Goal: Information Seeking & Learning: Learn about a topic

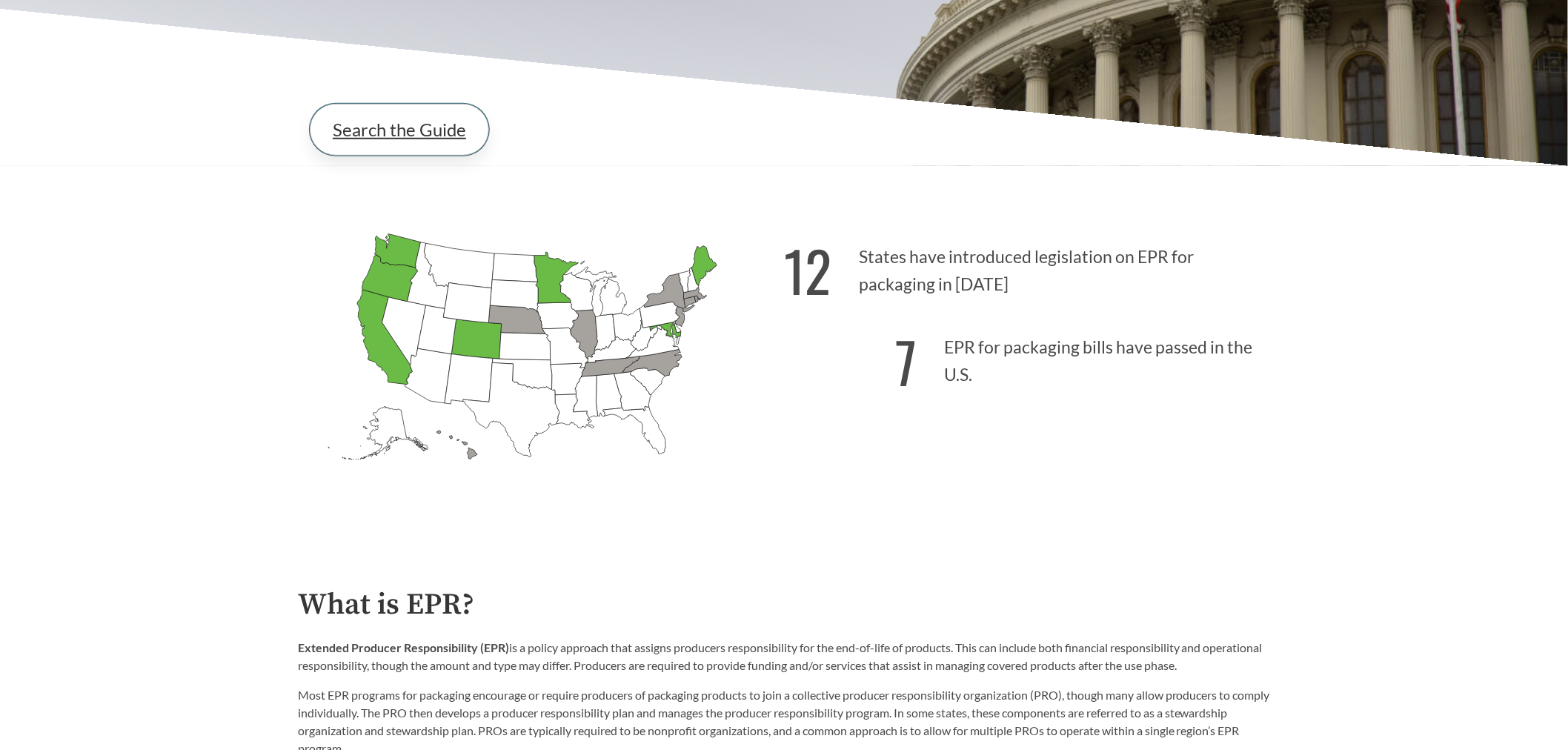
scroll to position [164, 0]
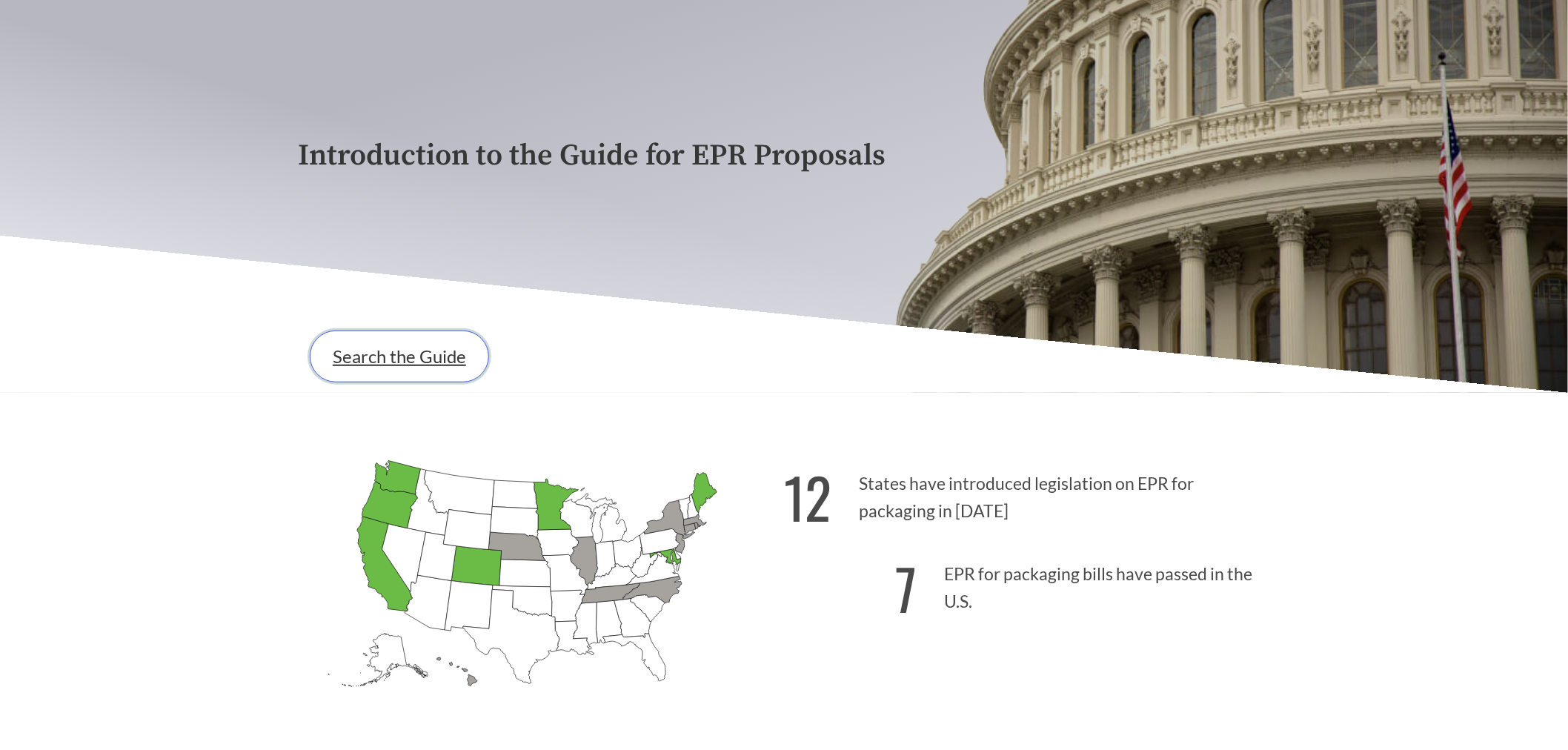
click at [401, 350] on link "Search the Guide" at bounding box center [399, 356] width 179 height 52
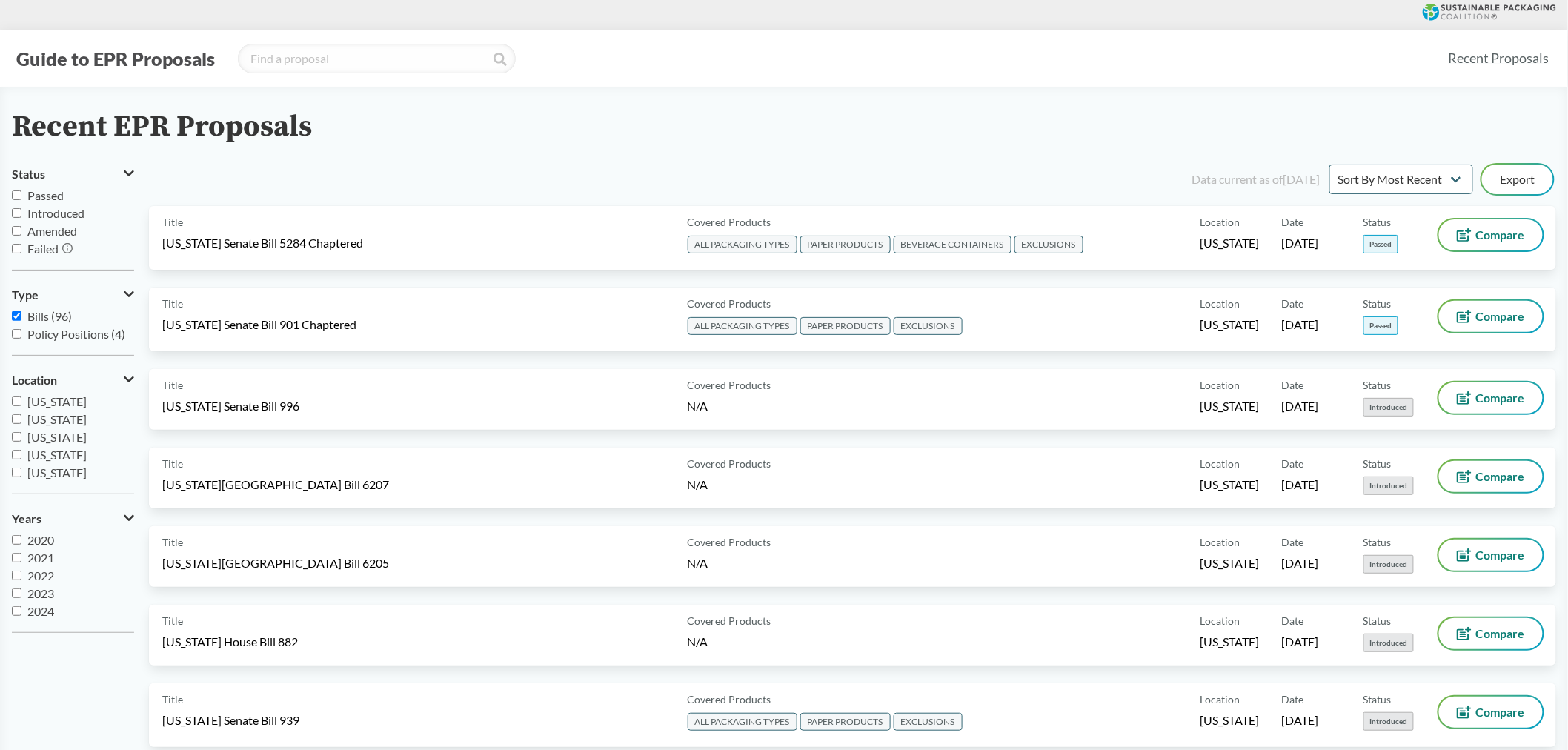
click at [32, 190] on span "Passed" at bounding box center [46, 195] width 37 height 14
click at [22, 191] on input "Passed" at bounding box center [17, 196] width 10 height 10
checkbox input "true"
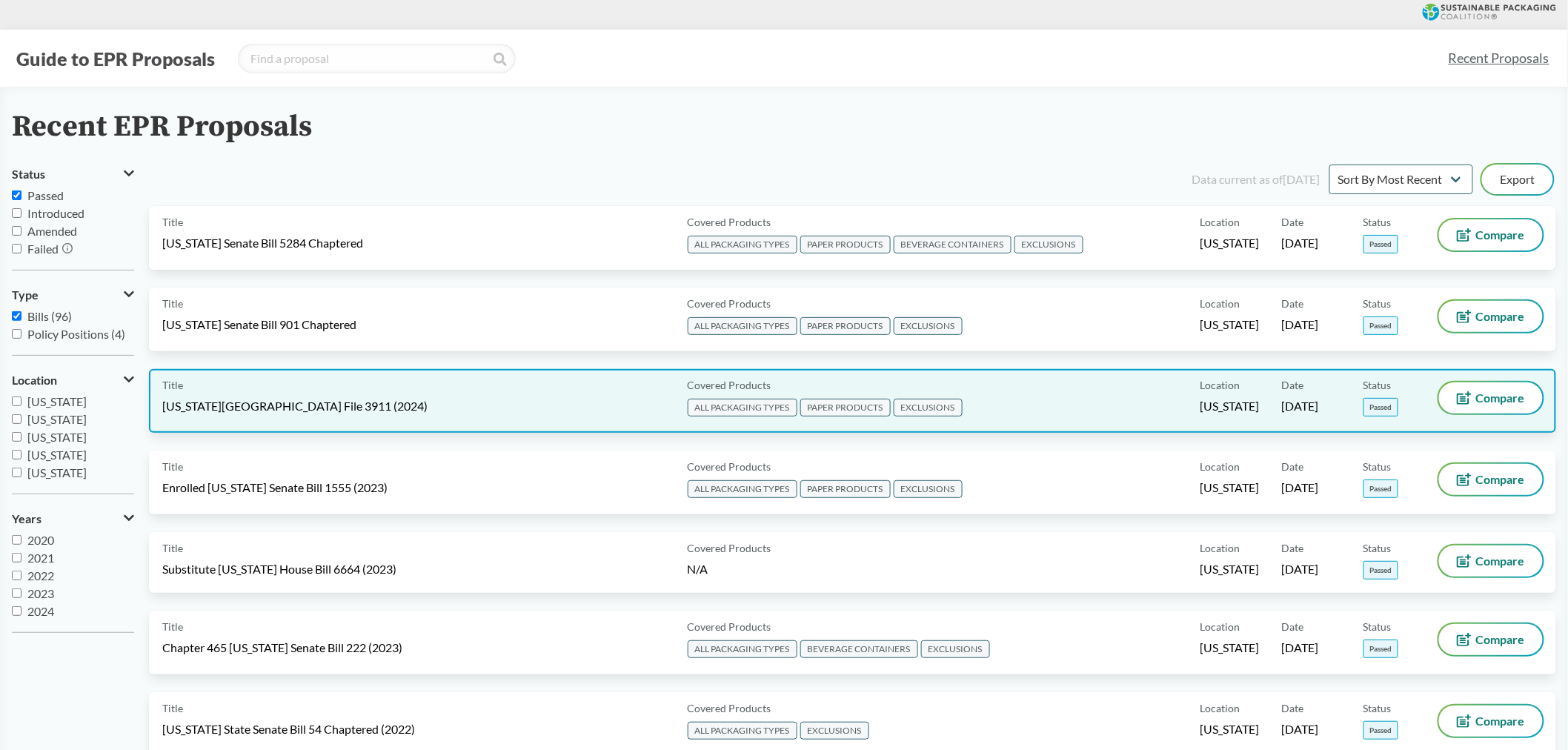
click at [295, 398] on span "Minnesota House File 3911 (2024)" at bounding box center [295, 407] width 265 height 17
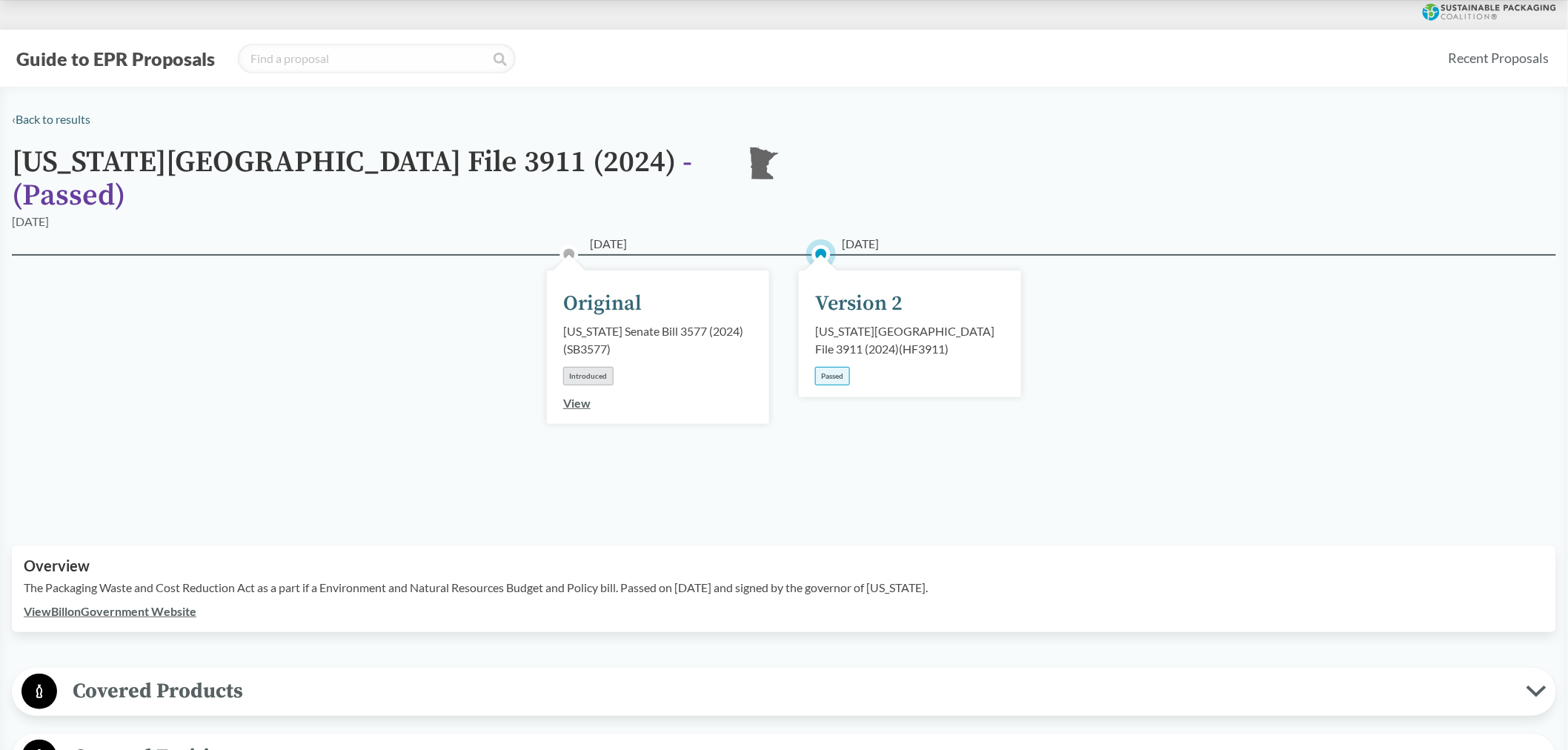
click at [121, 604] on link "View Bill on Government Website" at bounding box center [110, 611] width 173 height 14
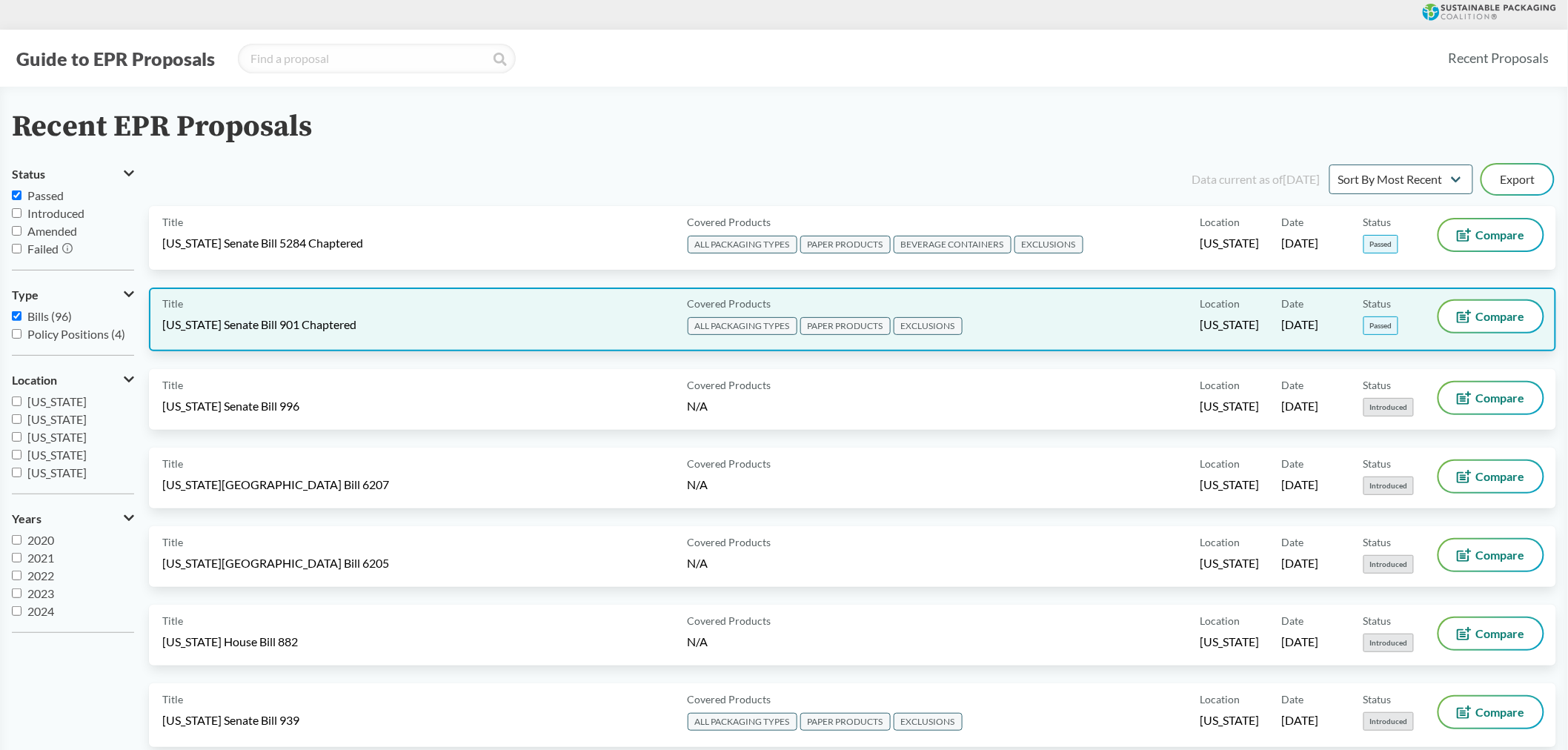
click at [250, 326] on span "Maryland Senate Bill 901 Chaptered" at bounding box center [260, 324] width 194 height 17
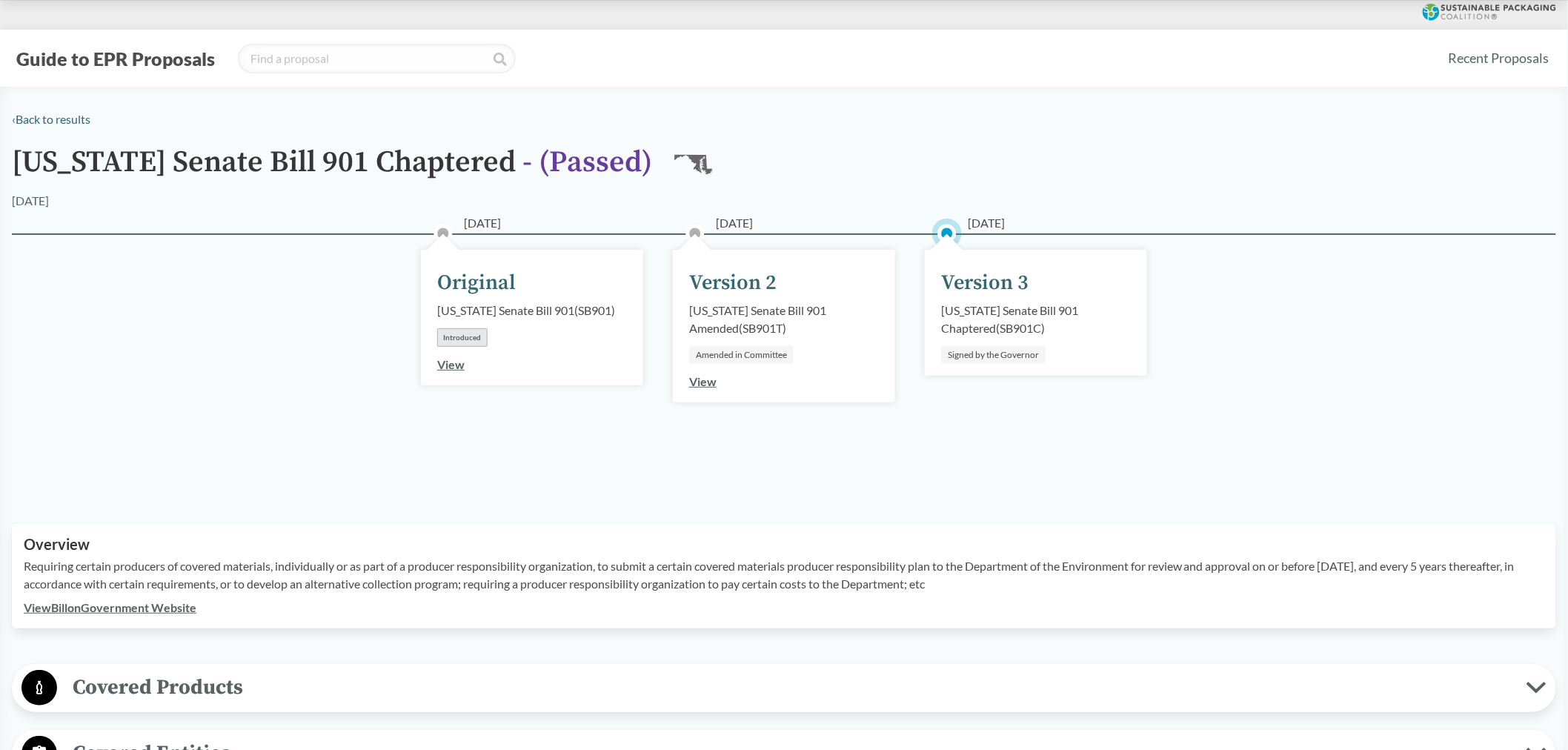
click at [72, 606] on link "View Bill on Government Website" at bounding box center [110, 607] width 173 height 14
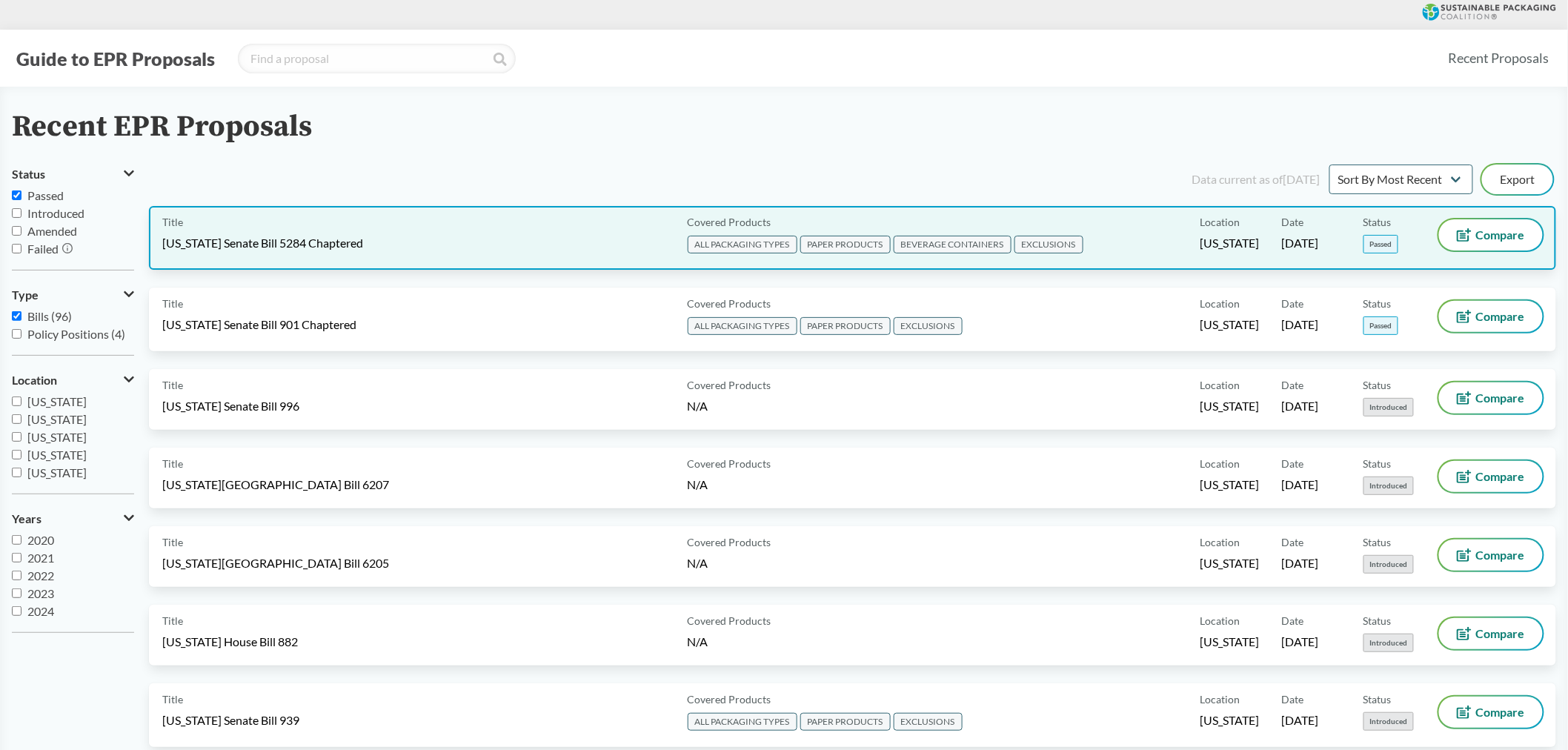
click at [293, 237] on span "Washington Senate Bill 5284 Chaptered" at bounding box center [263, 243] width 201 height 17
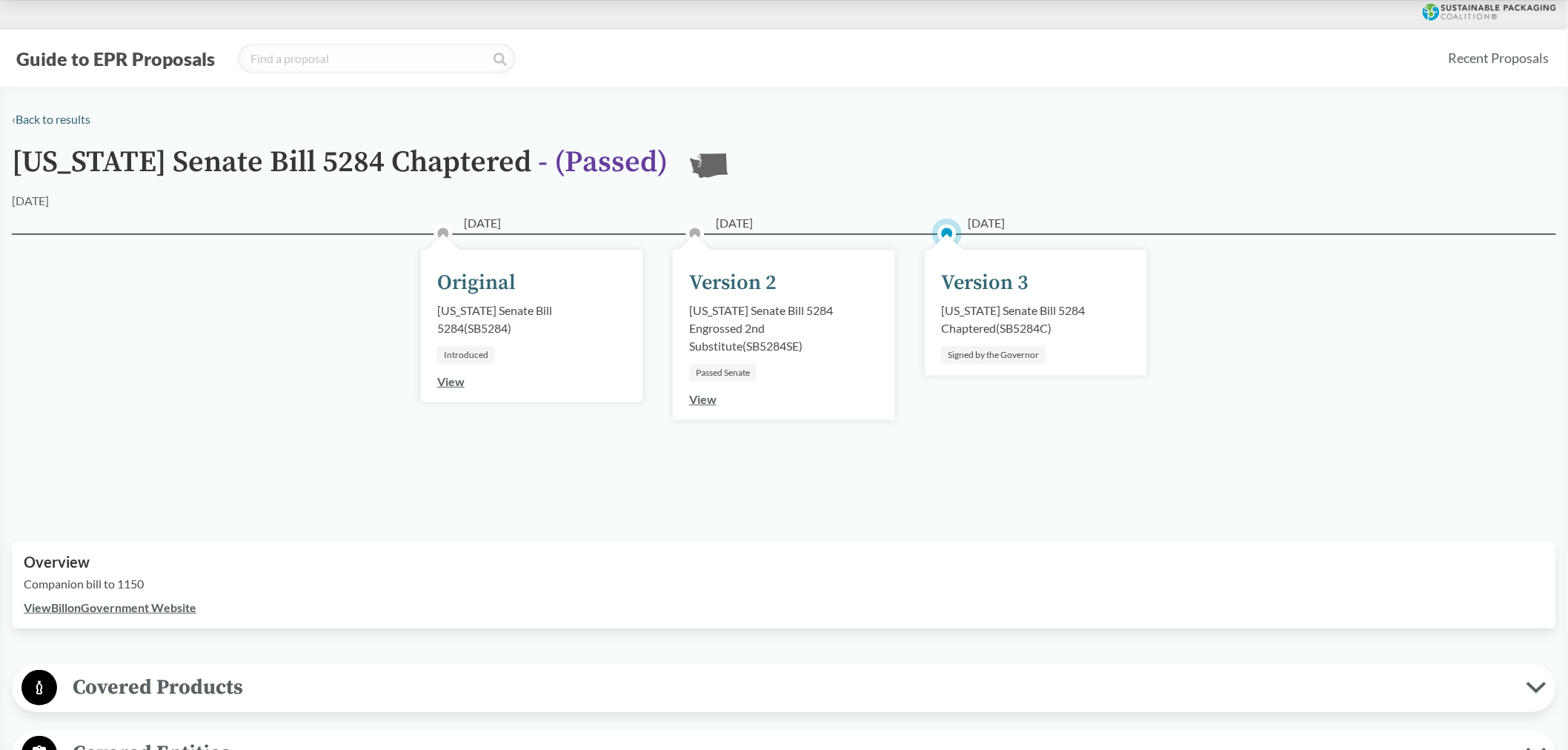
click at [71, 605] on link "View Bill on Government Website" at bounding box center [110, 607] width 173 height 14
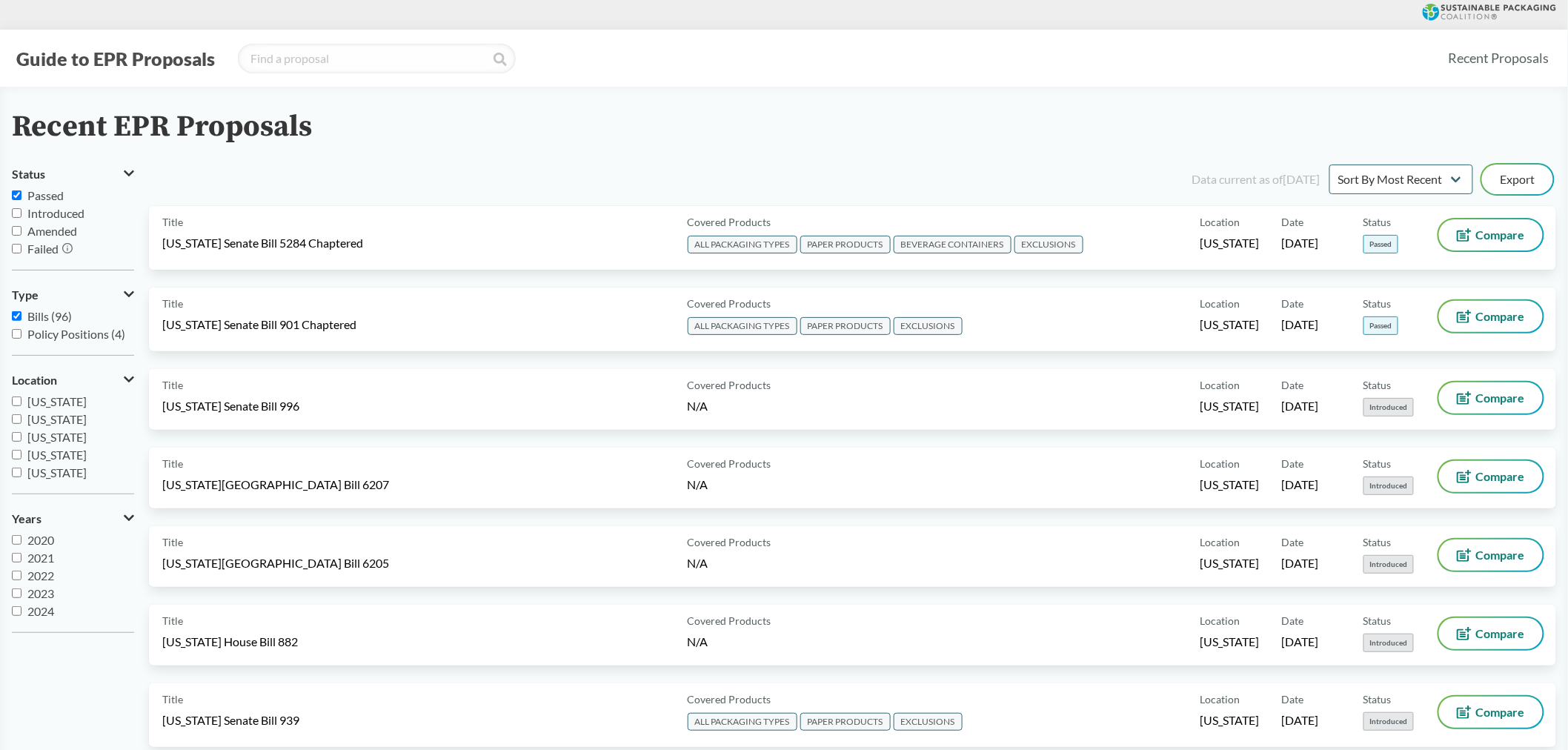
click at [35, 191] on span "Passed" at bounding box center [46, 195] width 37 height 14
click at [22, 191] on input "Passed" at bounding box center [17, 196] width 10 height 10
click at [32, 193] on span "Passed" at bounding box center [46, 195] width 37 height 14
click at [22, 193] on input "Passed" at bounding box center [17, 196] width 10 height 10
drag, startPoint x: 17, startPoint y: 191, endPoint x: 87, endPoint y: 111, distance: 106.3
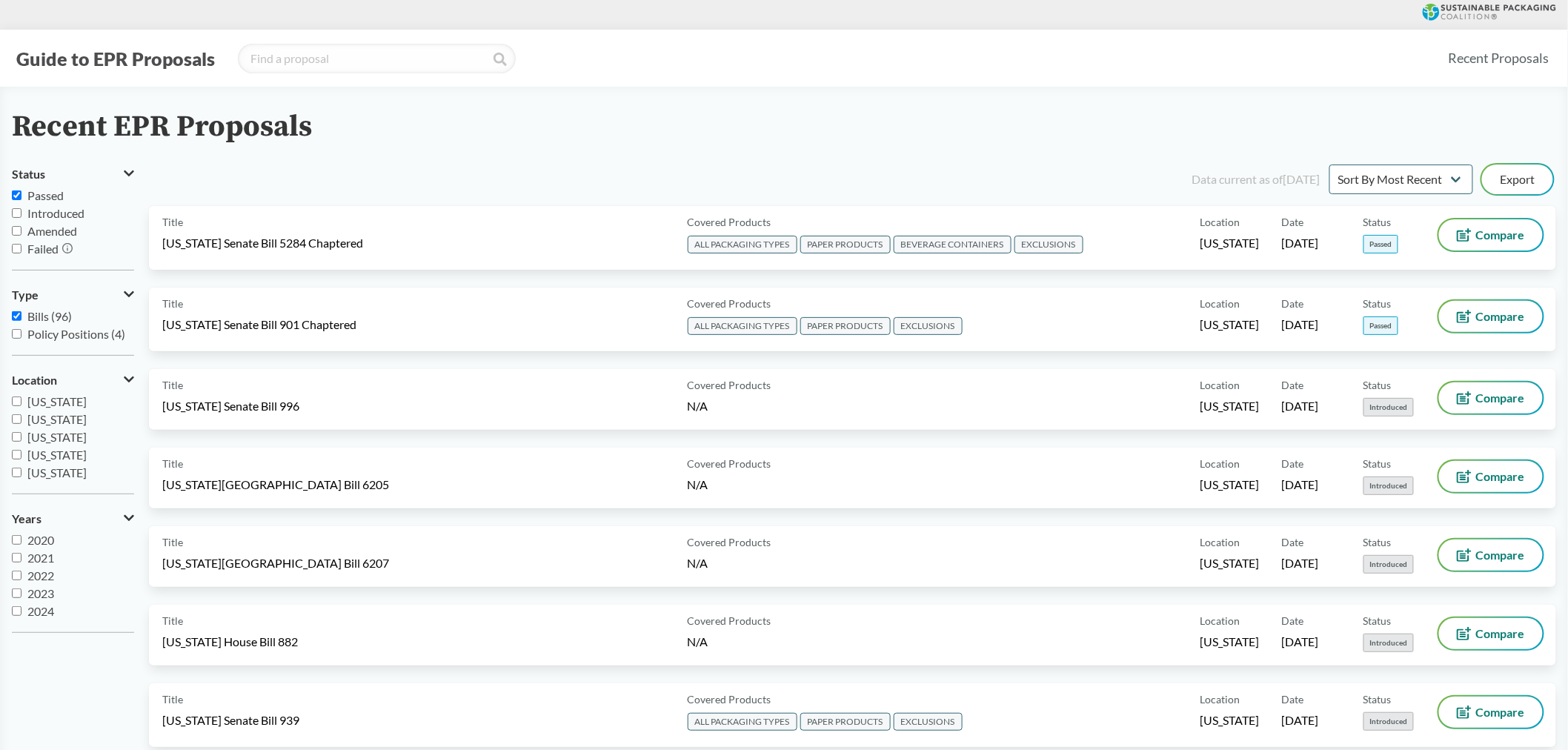
click at [17, 191] on input "Passed" at bounding box center [17, 196] width 10 height 10
checkbox input "false"
click at [45, 190] on span "Passed" at bounding box center [46, 195] width 37 height 14
click at [22, 191] on input "Passed" at bounding box center [17, 196] width 10 height 10
checkbox input "true"
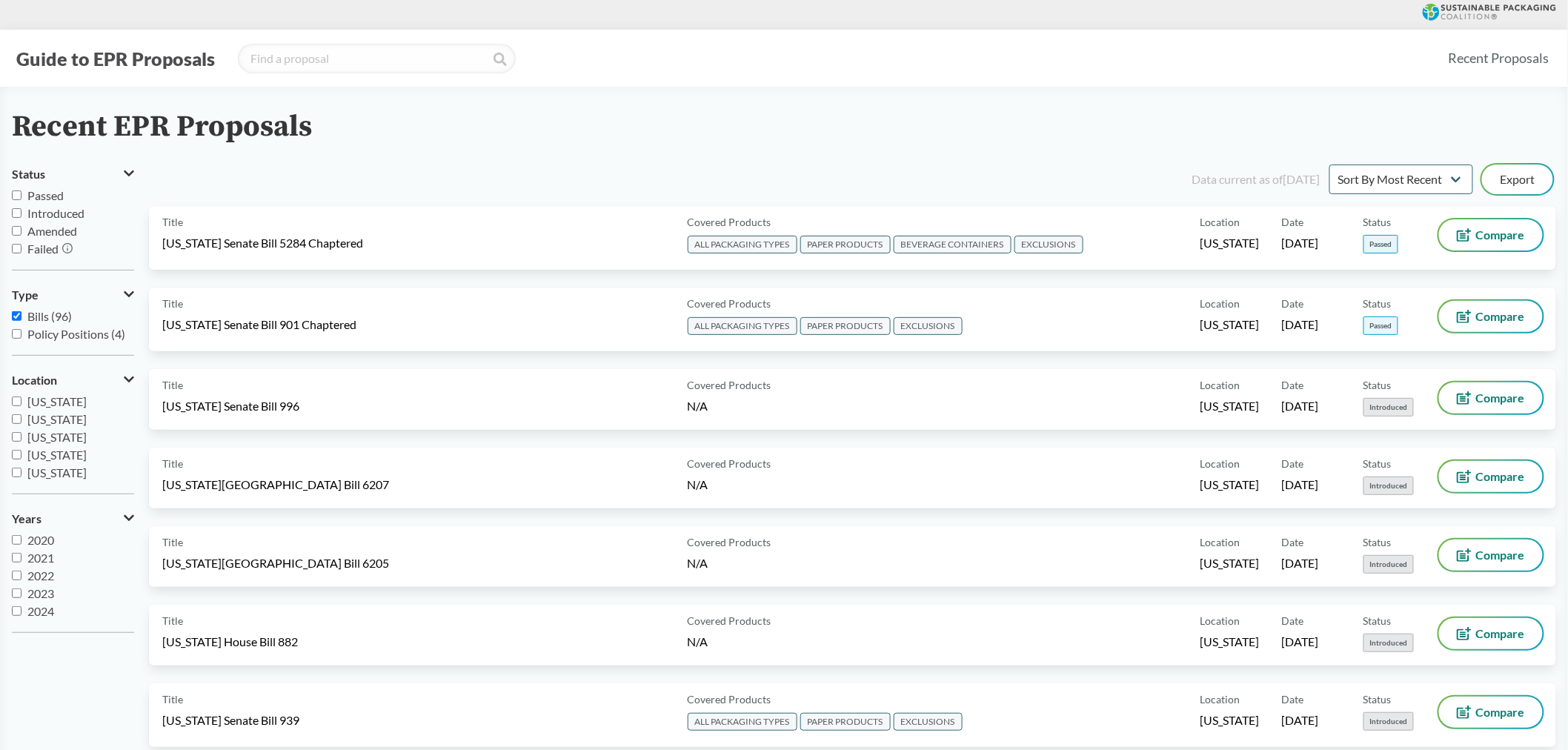
click at [35, 190] on span "Passed" at bounding box center [46, 195] width 37 height 14
click at [22, 191] on input "Passed" at bounding box center [17, 196] width 10 height 10
checkbox input "true"
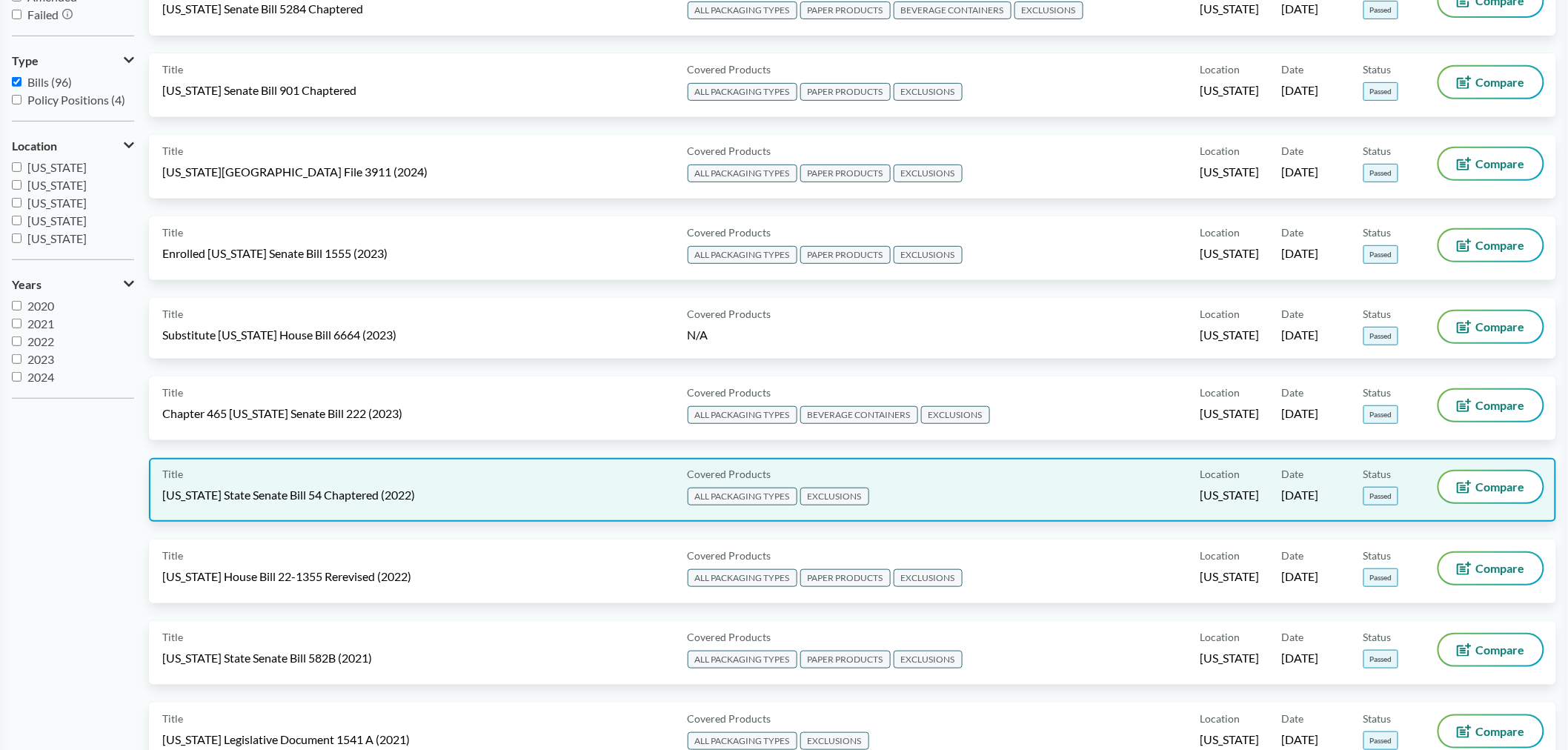
scroll to position [246, 0]
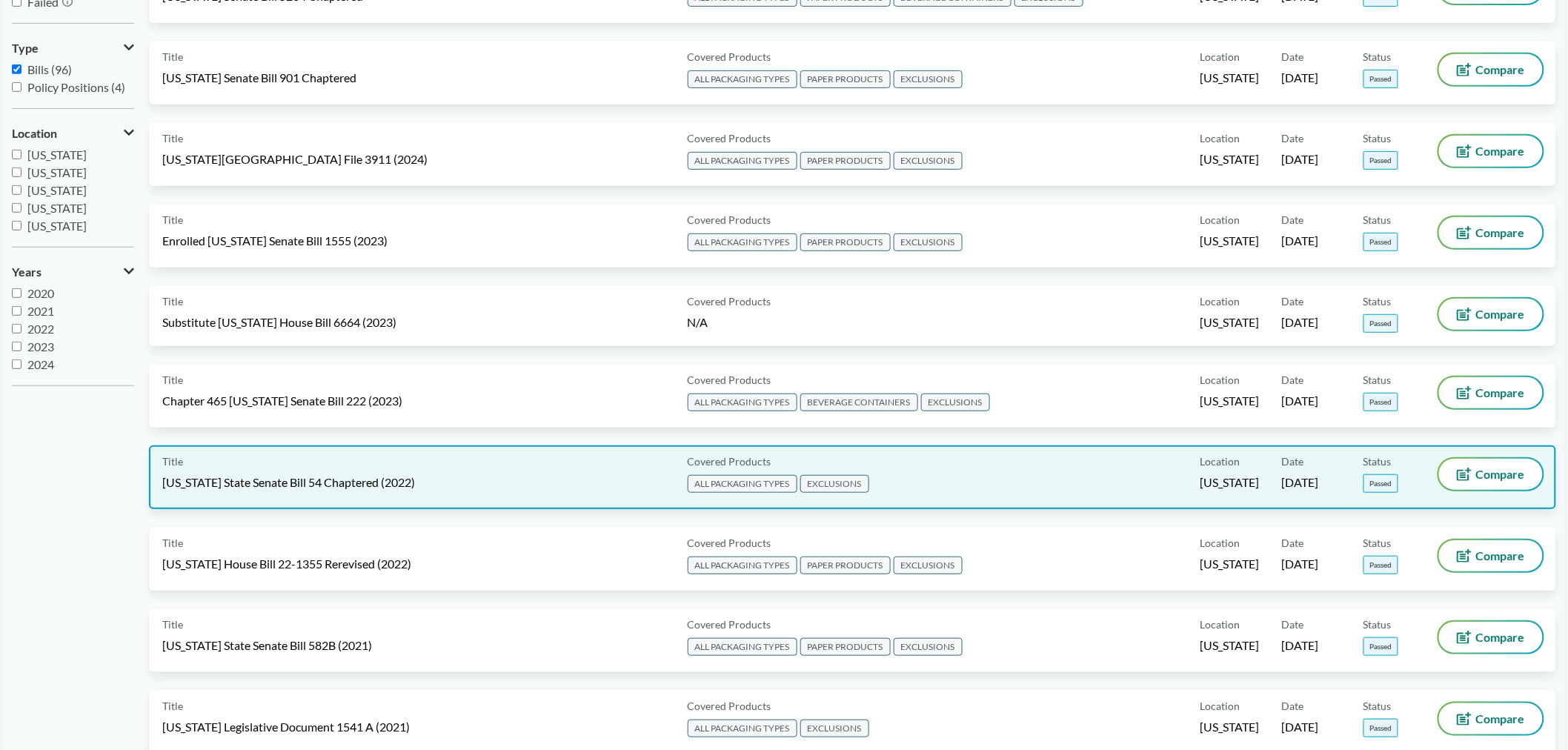
click at [419, 476] on div "Title California State Senate Bill 54 Chaptered (2022)" at bounding box center [422, 477] width 519 height 37
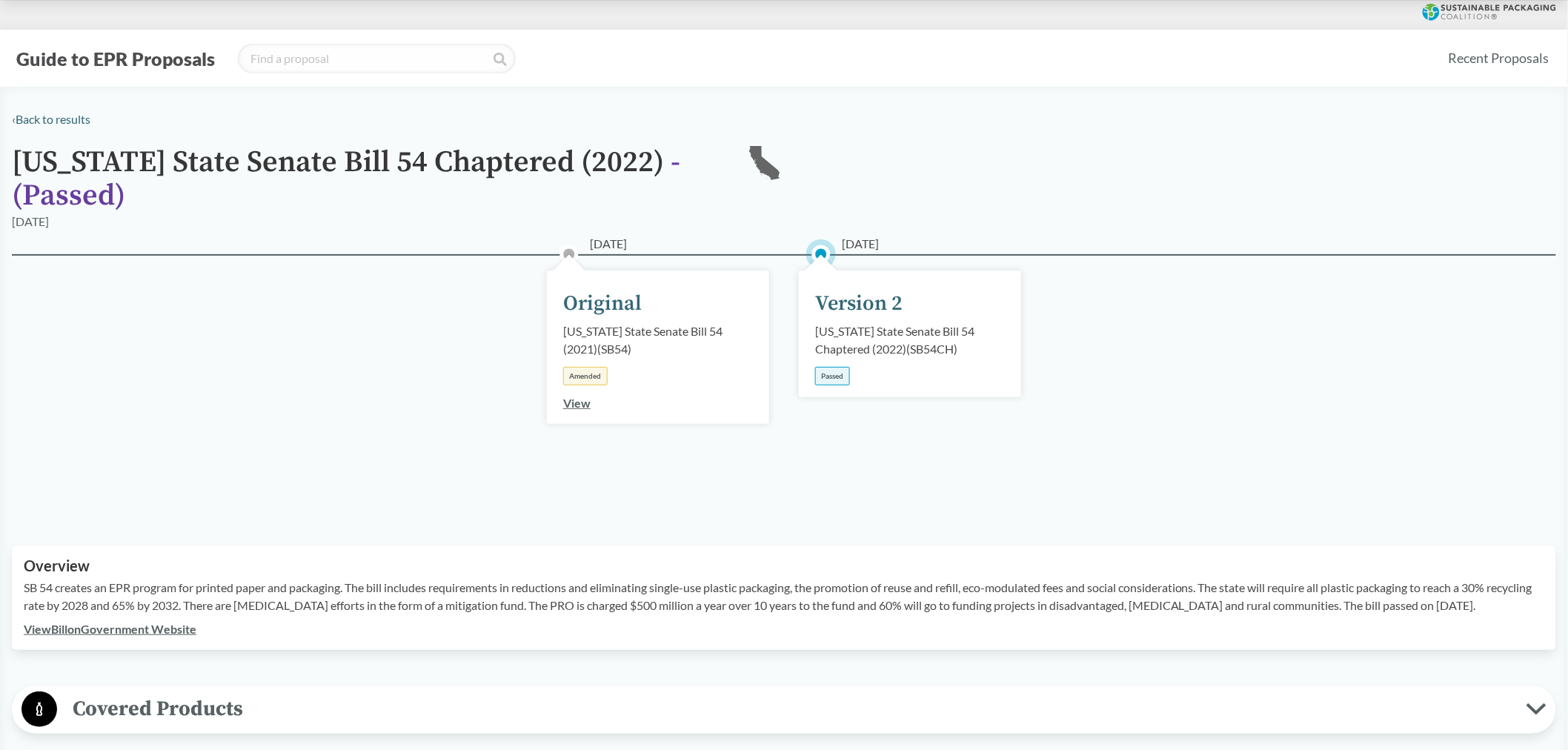
click at [144, 626] on link "View Bill on Government Website" at bounding box center [110, 628] width 173 height 14
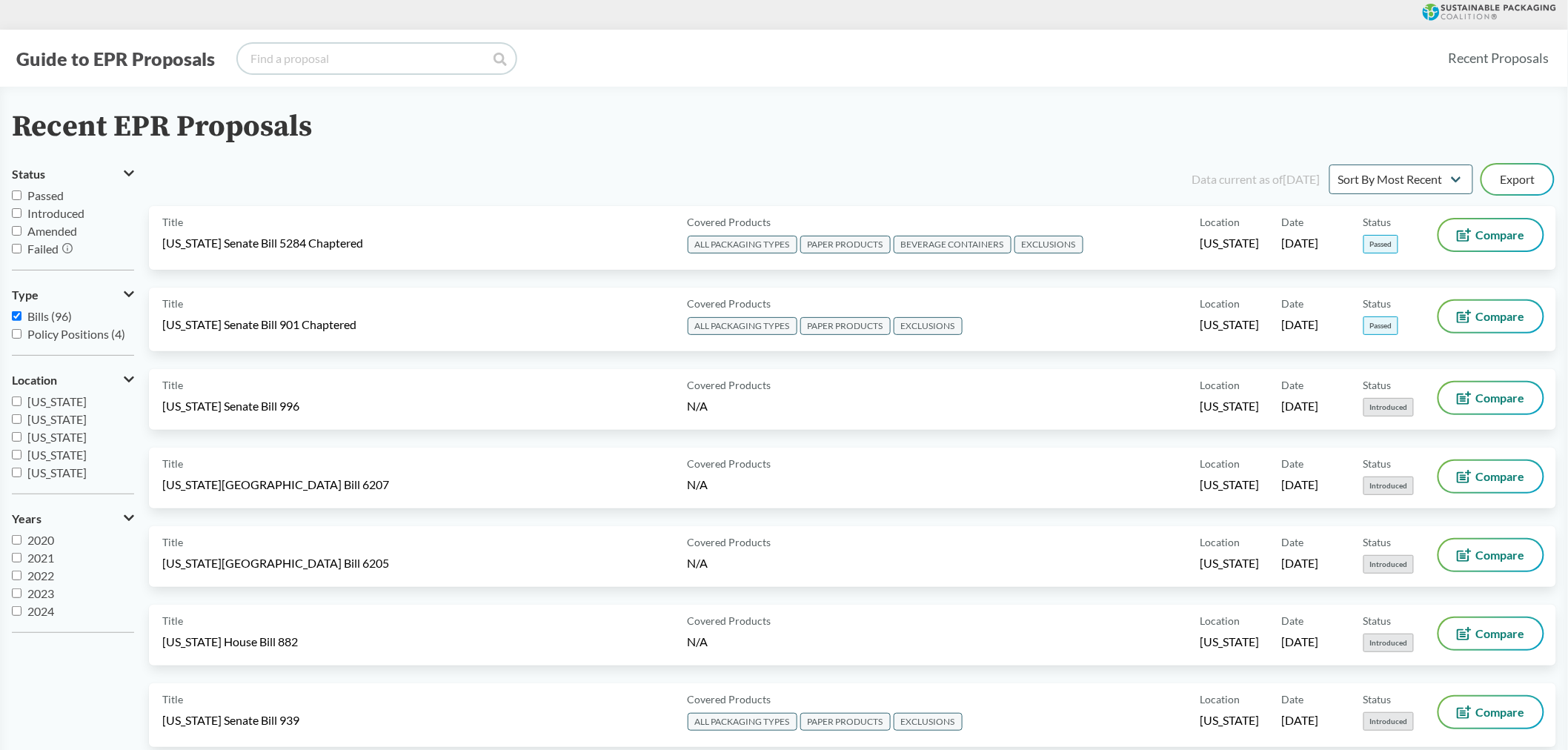
click at [288, 61] on input "search" at bounding box center [377, 59] width 278 height 30
type input "MAINE"
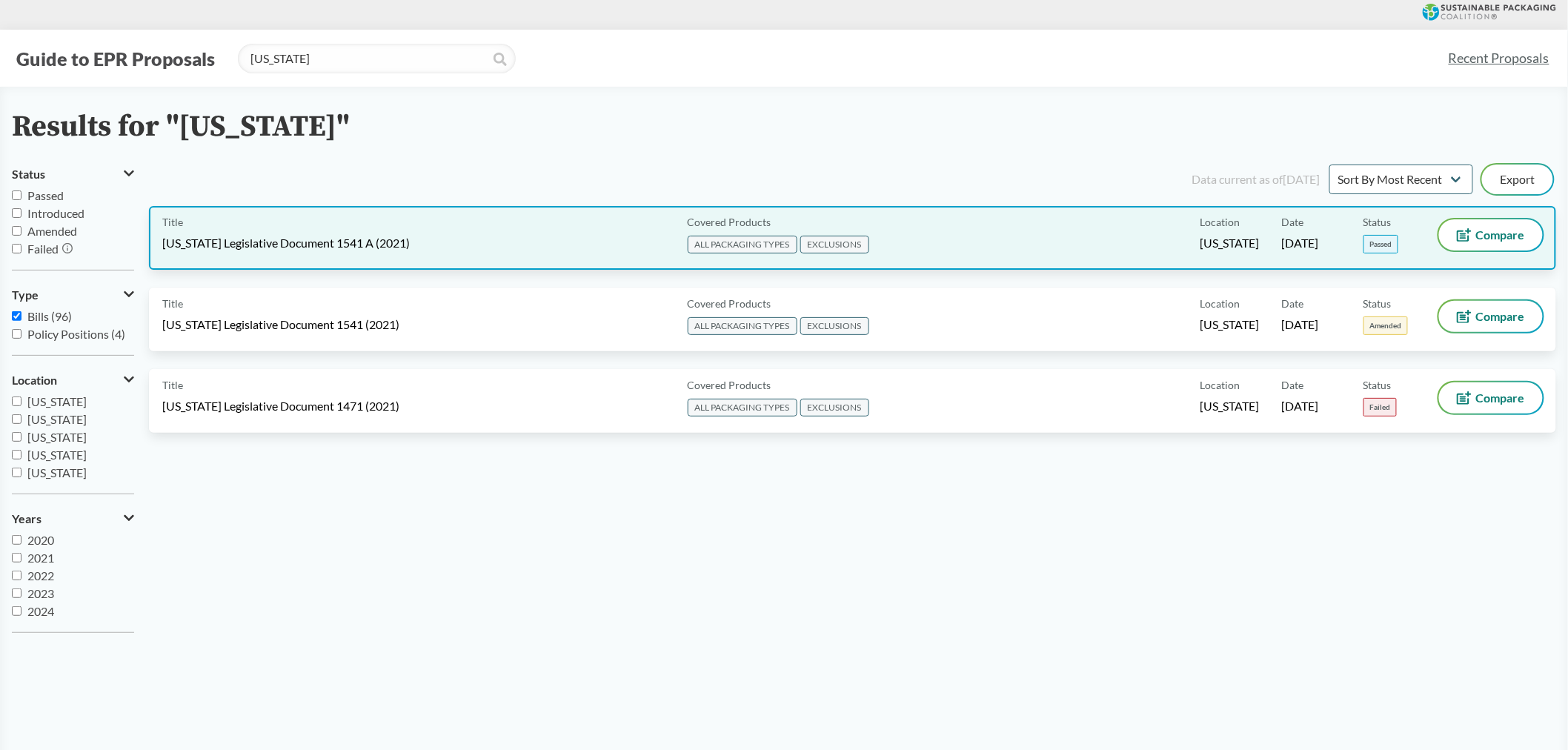
click at [404, 219] on div "Title Maine Legislative Document 1541 A (2021)" at bounding box center [422, 237] width 519 height 37
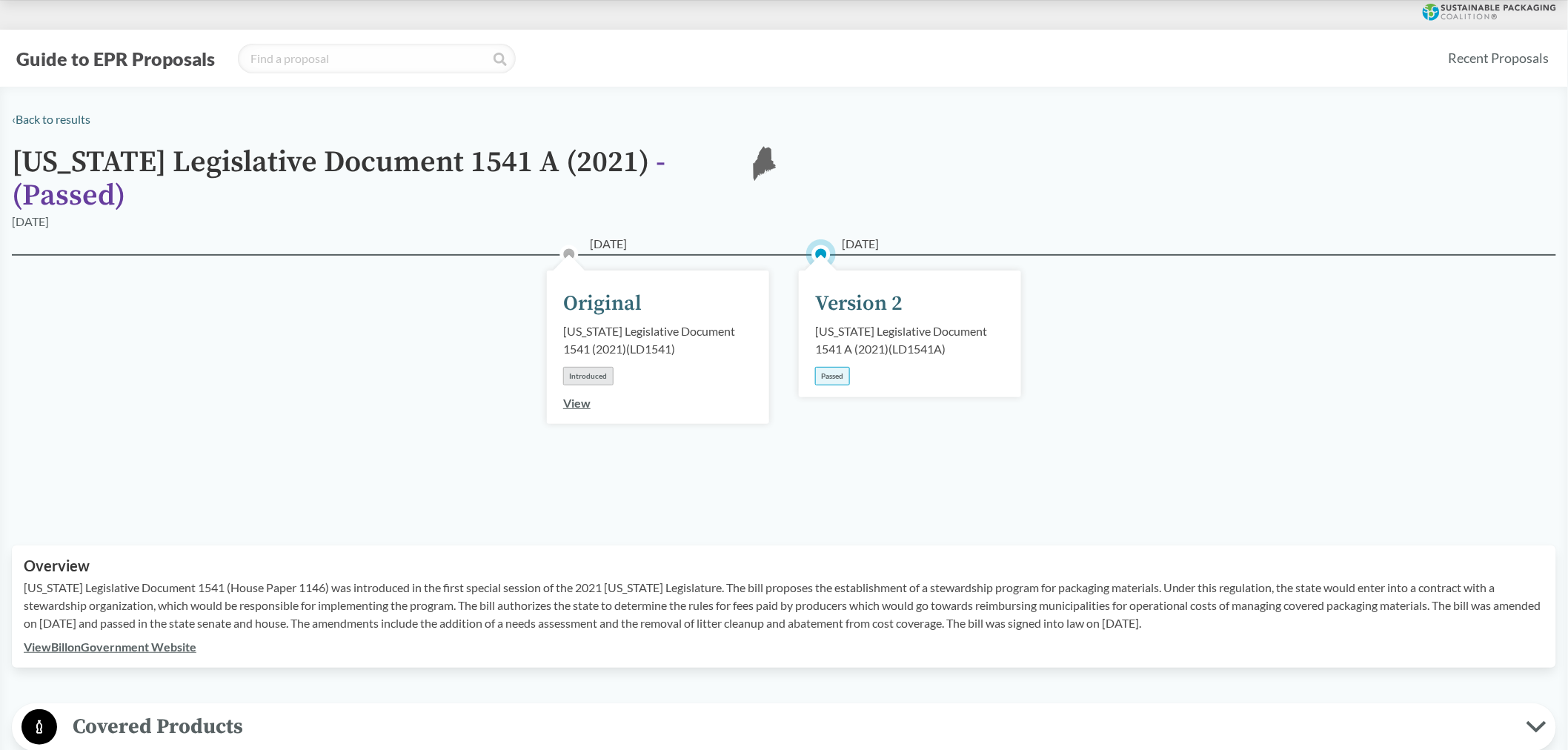
click at [165, 640] on link "View Bill on Government Website" at bounding box center [110, 646] width 173 height 14
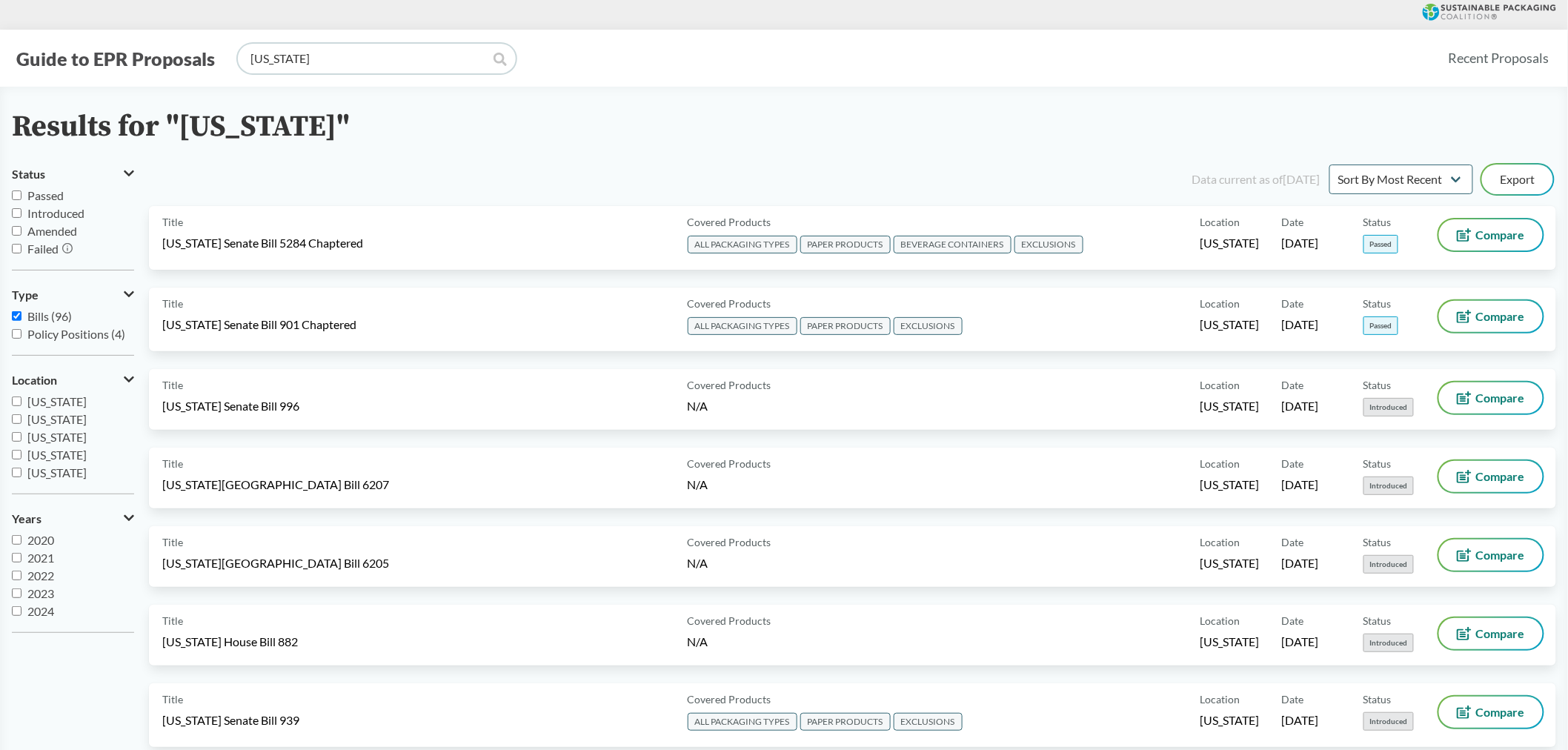
drag, startPoint x: 283, startPoint y: 52, endPoint x: 291, endPoint y: 56, distance: 8.9
click at [284, 52] on input "MAINE" at bounding box center [377, 59] width 278 height 30
click at [308, 61] on input "MAINE" at bounding box center [377, 59] width 278 height 30
click at [299, 58] on input "MAINE" at bounding box center [377, 59] width 278 height 30
click at [291, 58] on input "MAINE" at bounding box center [377, 59] width 278 height 30
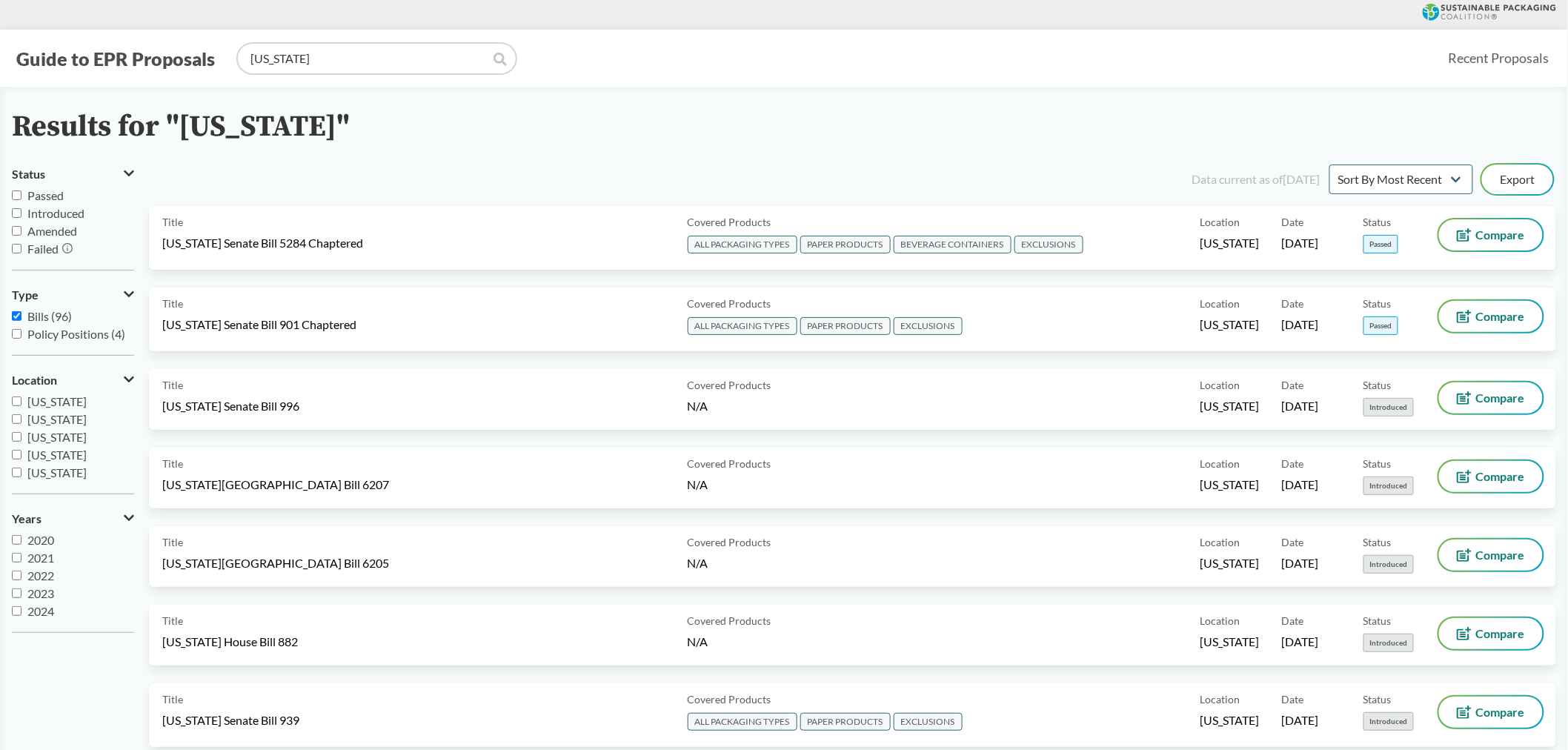
drag, startPoint x: 293, startPoint y: 56, endPoint x: 181, endPoint y: 49, distance: 112.2
click at [181, 49] on div "Guide to EPR Proposals MAINE" at bounding box center [723, 59] width 1424 height 30
type input "colorado"
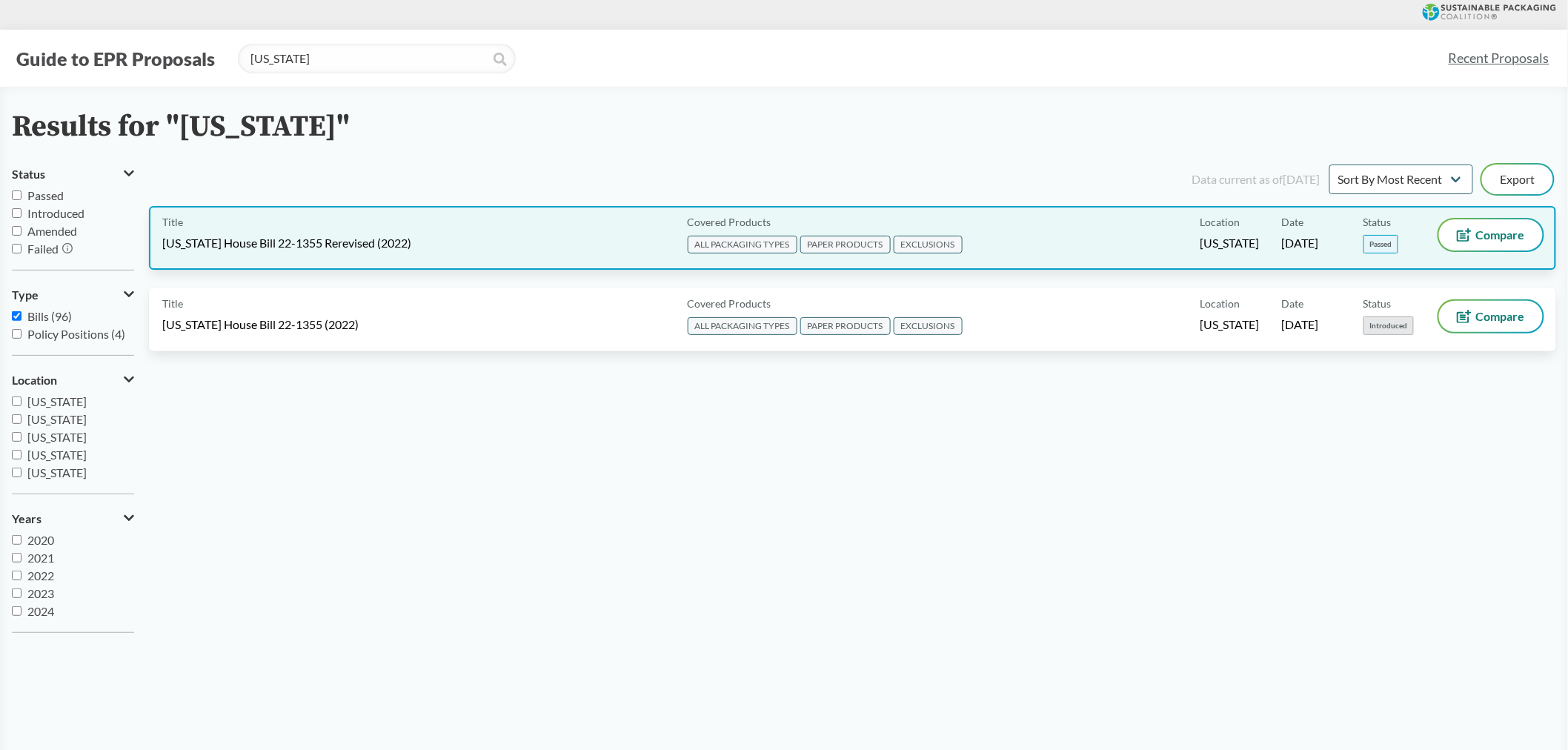
click at [471, 226] on div "Title Colorado House Bill 22-1355 Rerevised (2022)" at bounding box center [422, 237] width 519 height 37
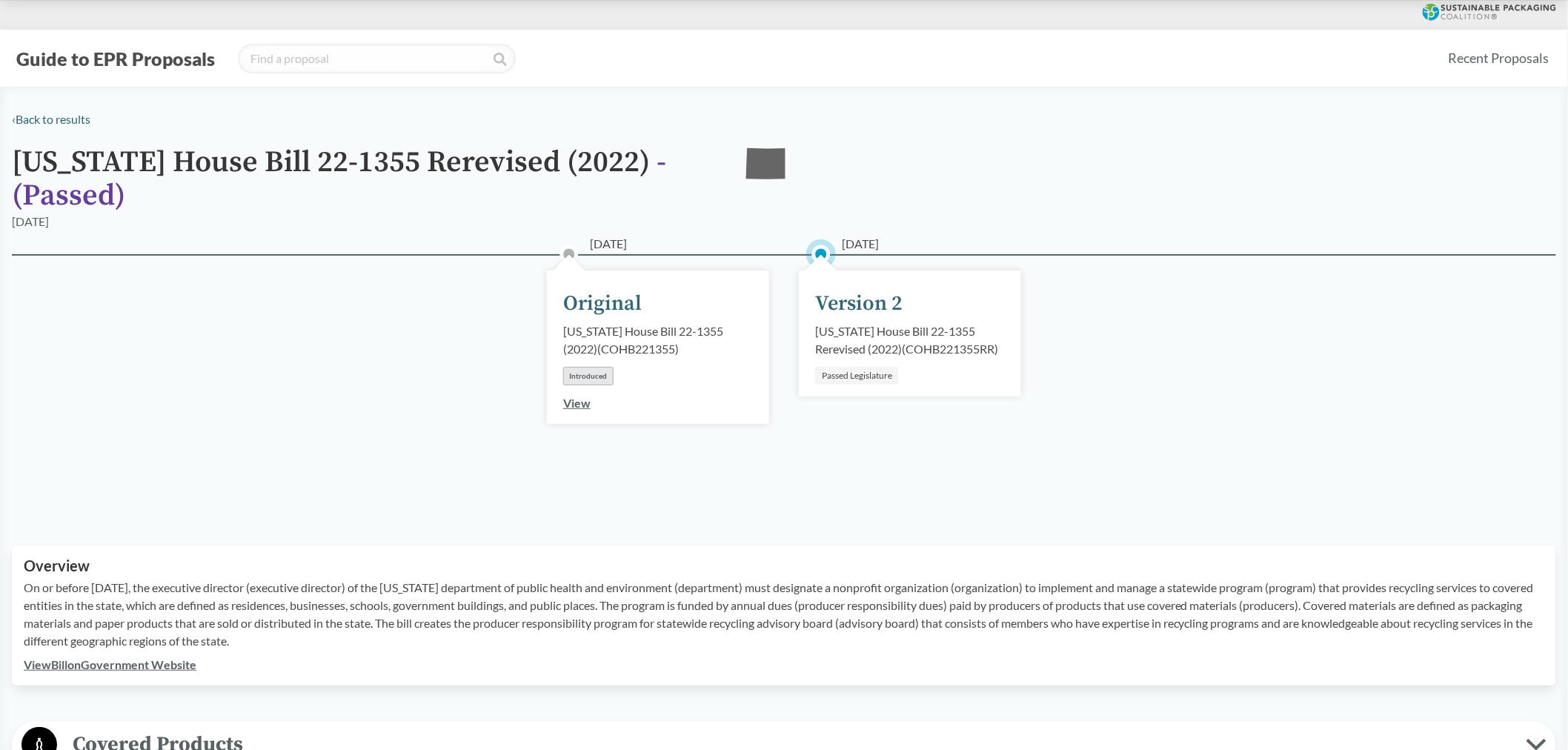
click at [156, 661] on link "View Bill on Government Website" at bounding box center [110, 664] width 173 height 14
click at [328, 60] on input "search" at bounding box center [377, 59] width 278 height 30
type input "oregon"
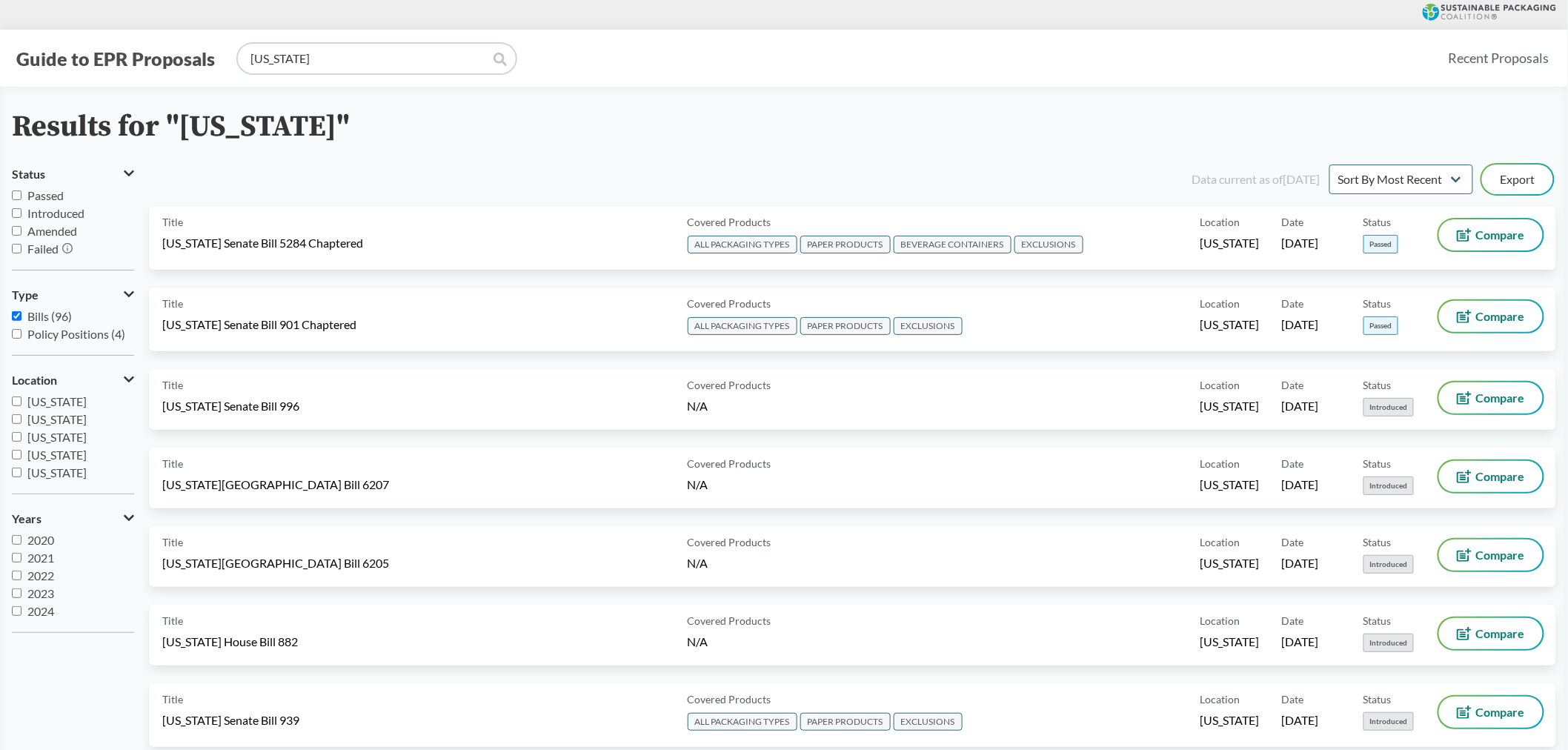
click at [319, 57] on input "oregon" at bounding box center [377, 59] width 278 height 30
click at [501, 61] on icon at bounding box center [500, 59] width 13 height 13
click at [495, 61] on icon at bounding box center [500, 59] width 13 height 13
click at [495, 56] on icon at bounding box center [500, 59] width 13 height 13
click at [373, 56] on input "oregon" at bounding box center [377, 59] width 278 height 30
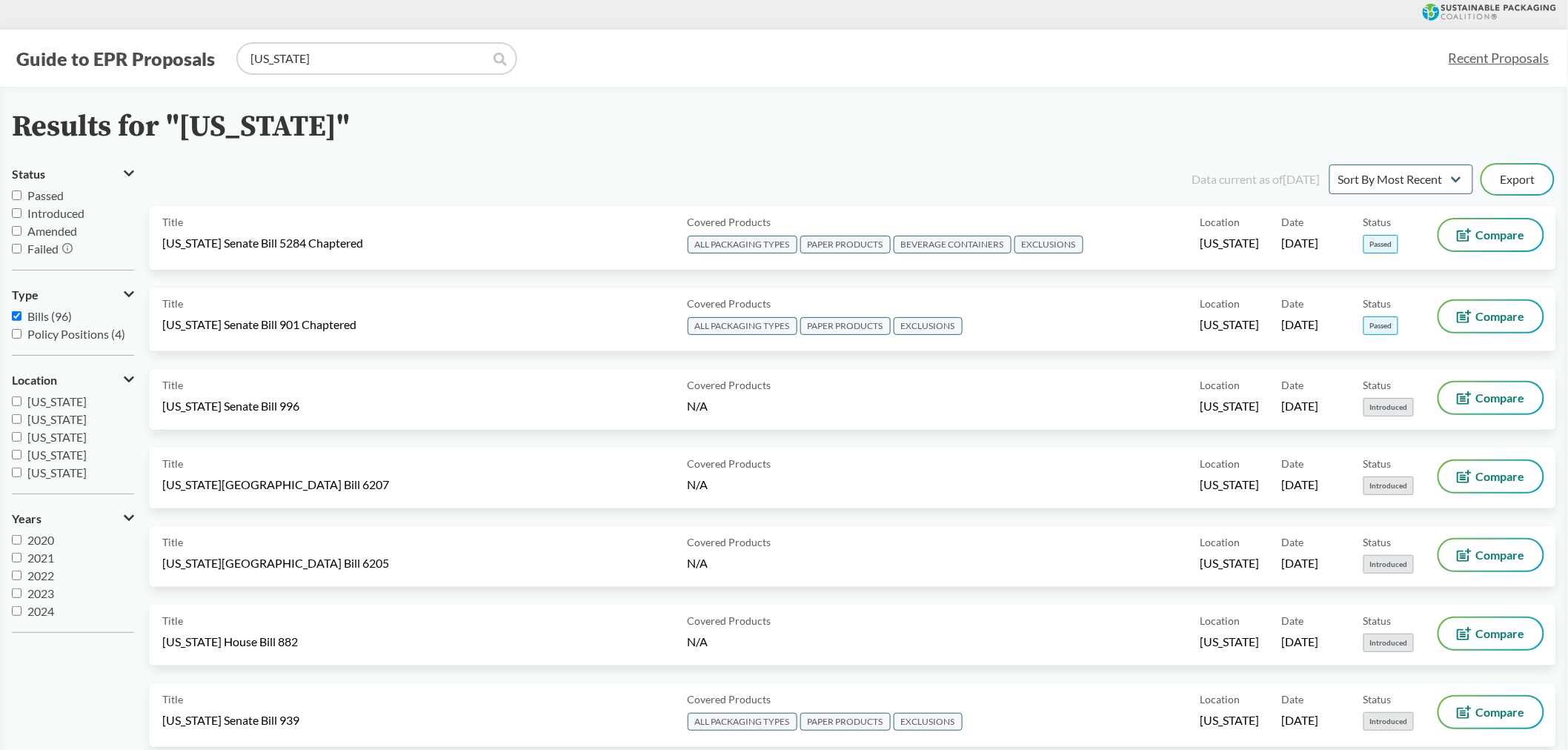
drag, startPoint x: 307, startPoint y: 63, endPoint x: 135, endPoint y: 47, distance: 172.7
click at [135, 47] on div "Guide to EPR Proposals oregon" at bounding box center [723, 59] width 1424 height 30
type input "oregon"
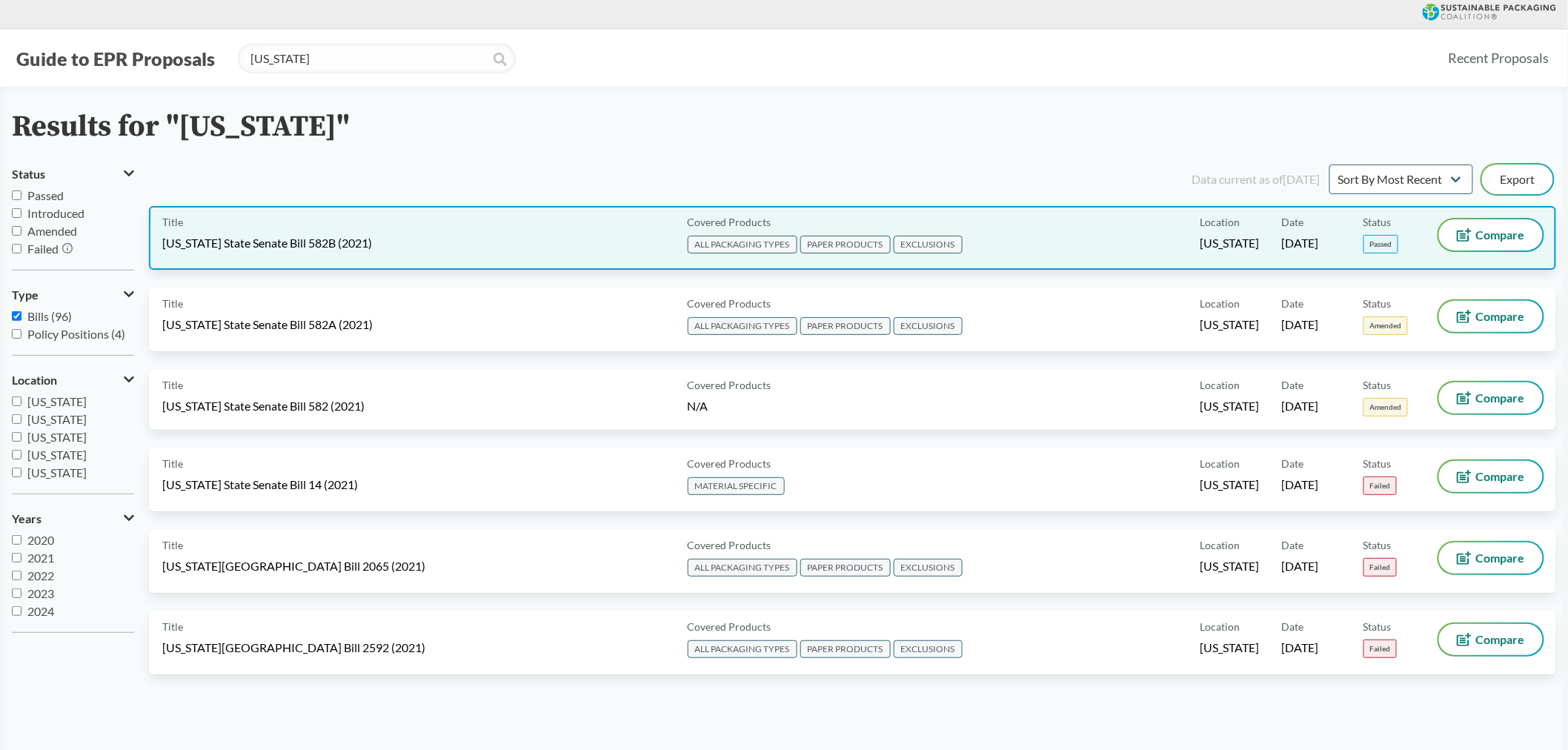
click at [501, 220] on div "Title [US_STATE] State Senate Bill 582B (2021)" at bounding box center [422, 237] width 519 height 37
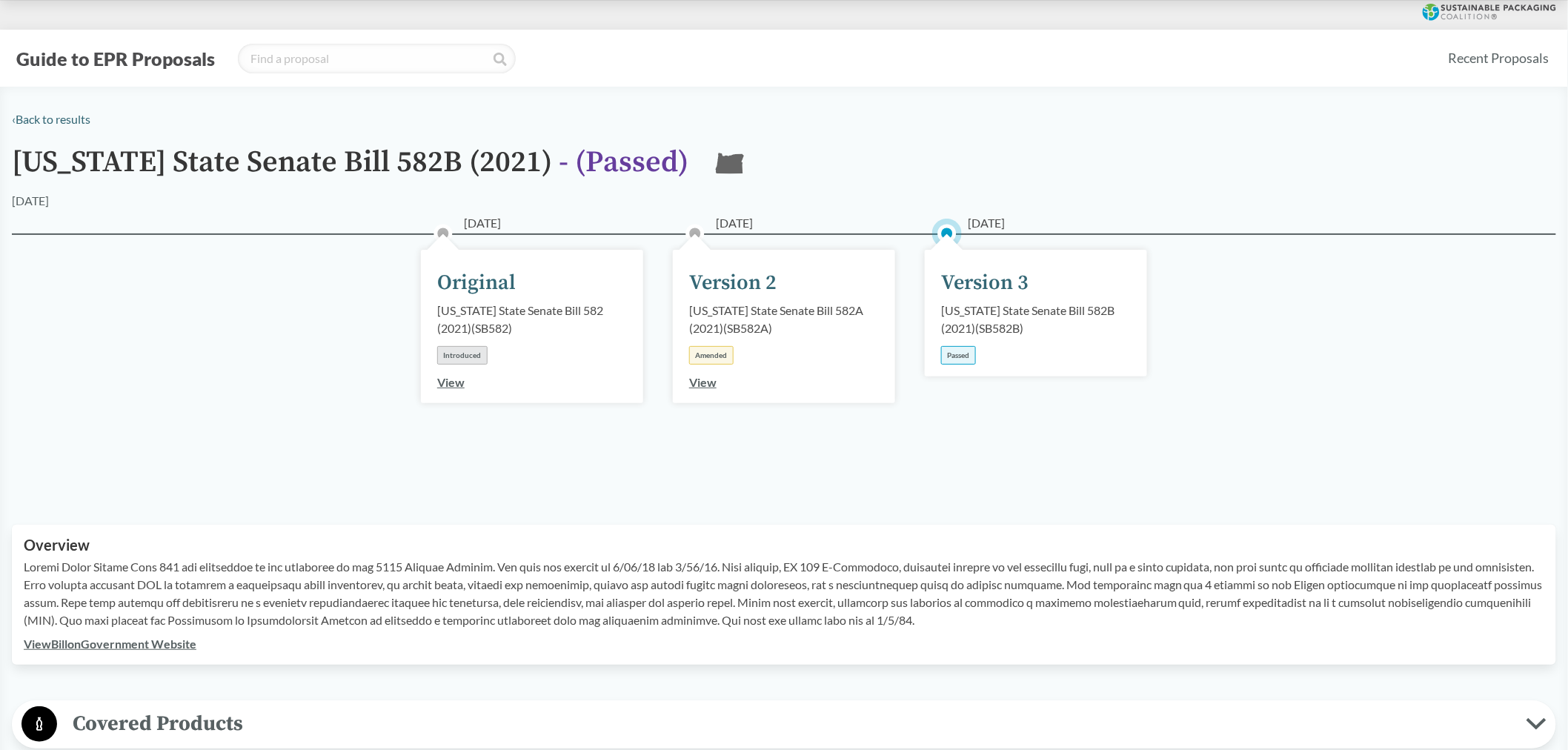
click at [119, 642] on link "View Bill on Government Website" at bounding box center [110, 643] width 173 height 14
click at [291, 56] on input "search" at bounding box center [377, 59] width 278 height 30
type input "[US_STATE]"
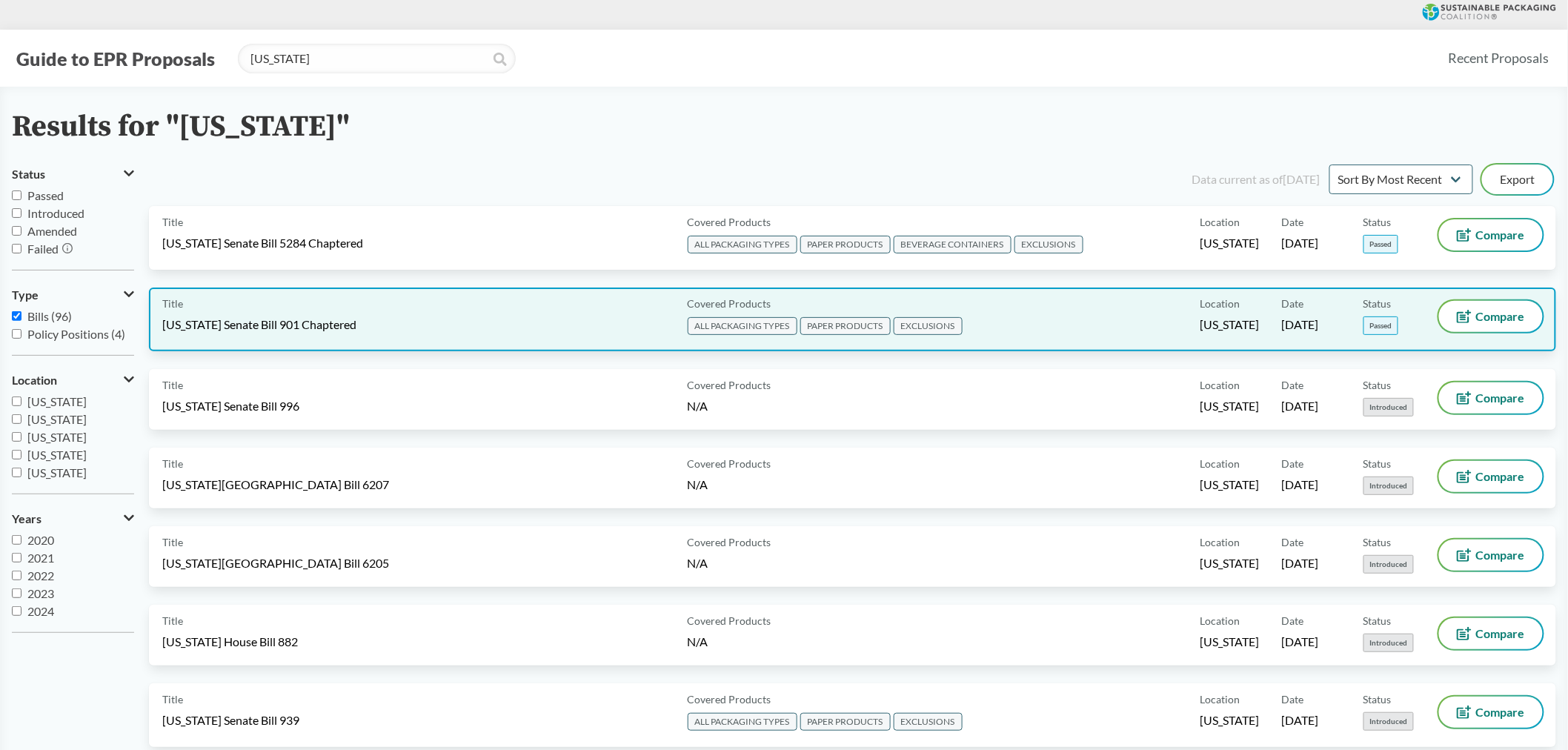
click at [446, 319] on div "Title Maryland Senate Bill 901 Chaptered" at bounding box center [422, 319] width 519 height 37
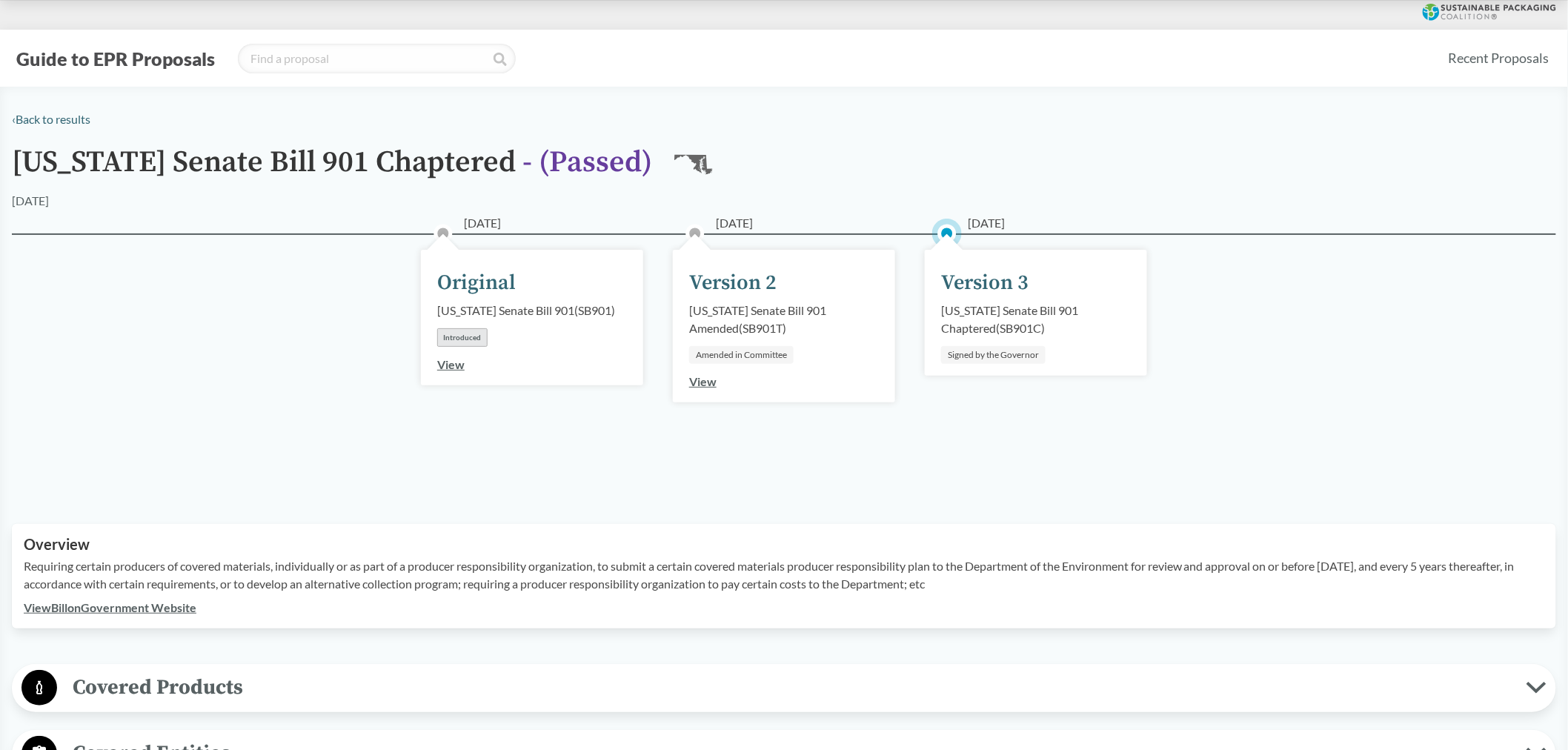
click at [163, 609] on link "View Bill on Government Website" at bounding box center [110, 607] width 173 height 14
click at [295, 52] on input "search" at bounding box center [377, 59] width 278 height 30
type input "minnesota"
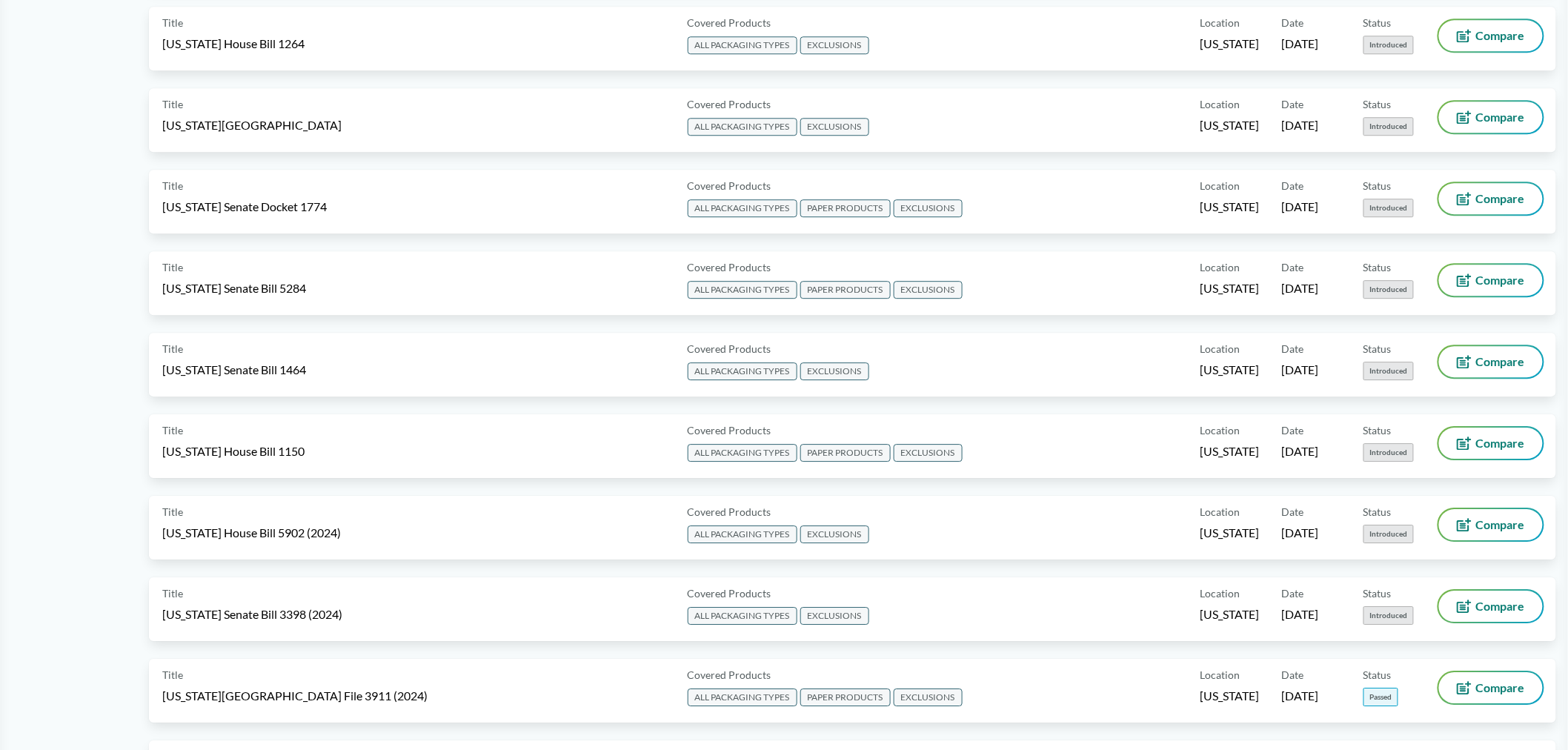
scroll to position [1647, 0]
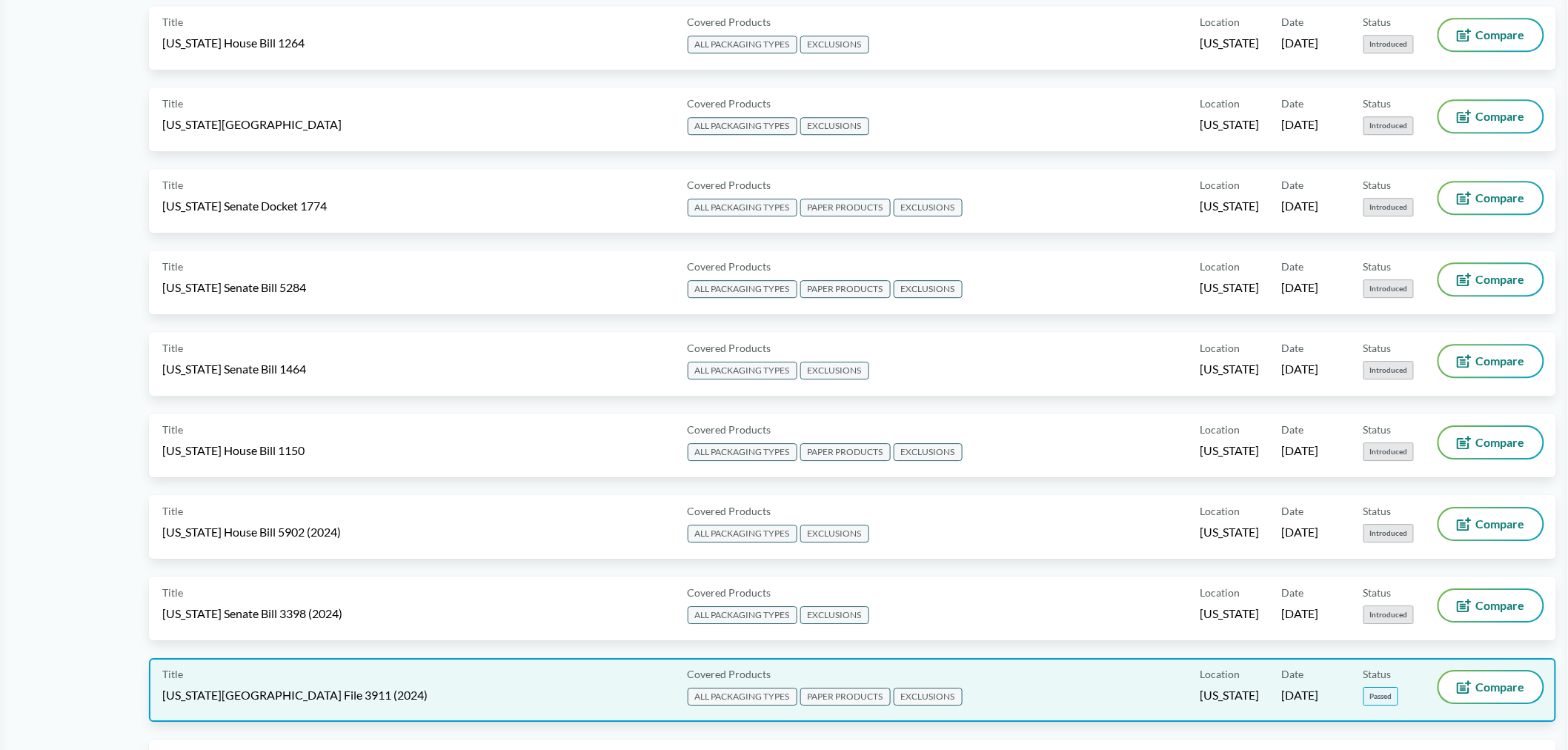
click at [411, 664] on div "Title Minnesota House File 3911 (2024) Covered Products ALL PACKAGING TYPES PAP…" at bounding box center [853, 689] width 1407 height 64
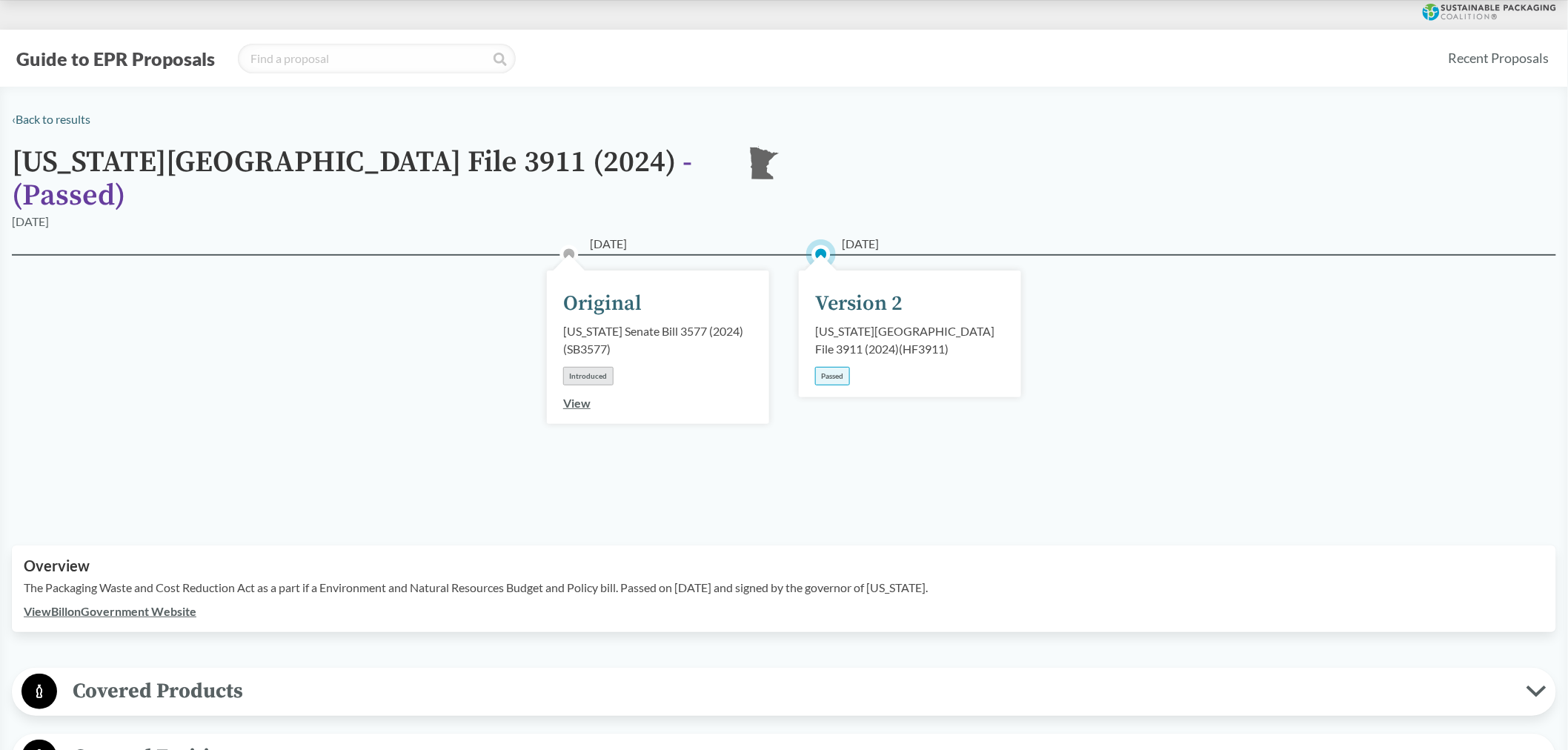
click at [107, 604] on link "View Bill on Government Website" at bounding box center [110, 611] width 173 height 14
